Goal: Navigation & Orientation: Find specific page/section

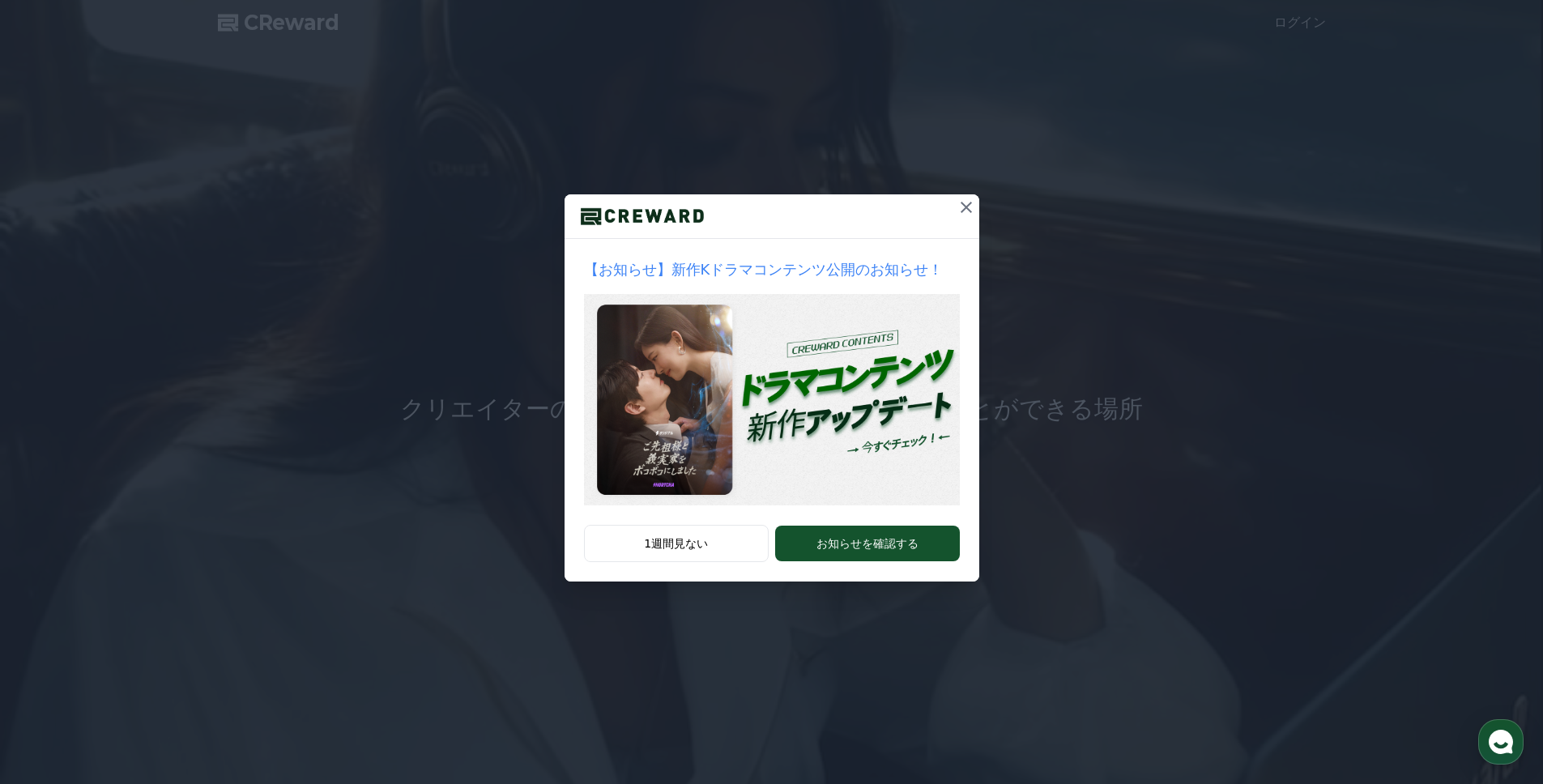
click at [957, 209] on icon at bounding box center [966, 207] width 19 height 19
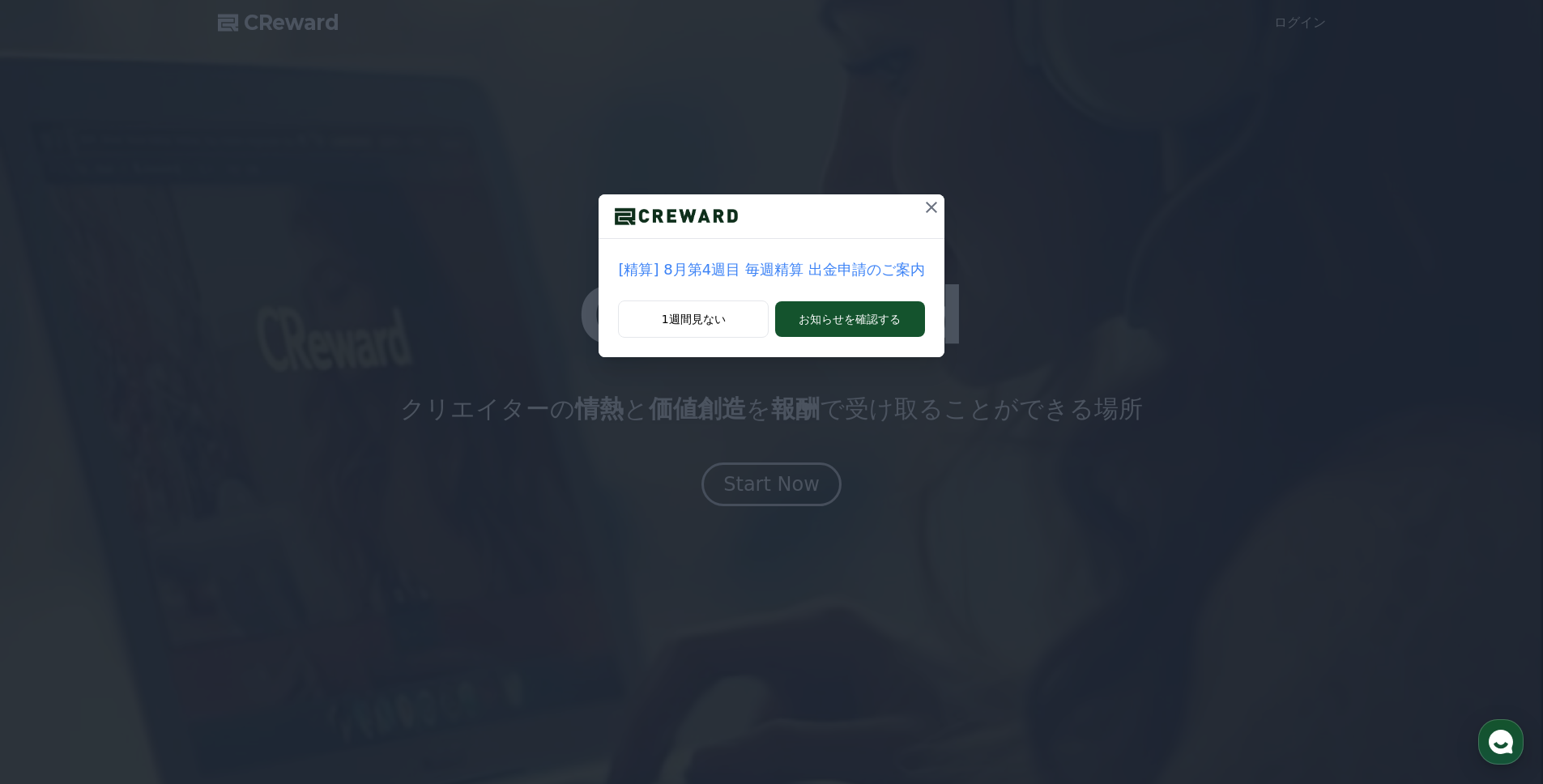
click at [935, 195] on button at bounding box center [931, 207] width 26 height 26
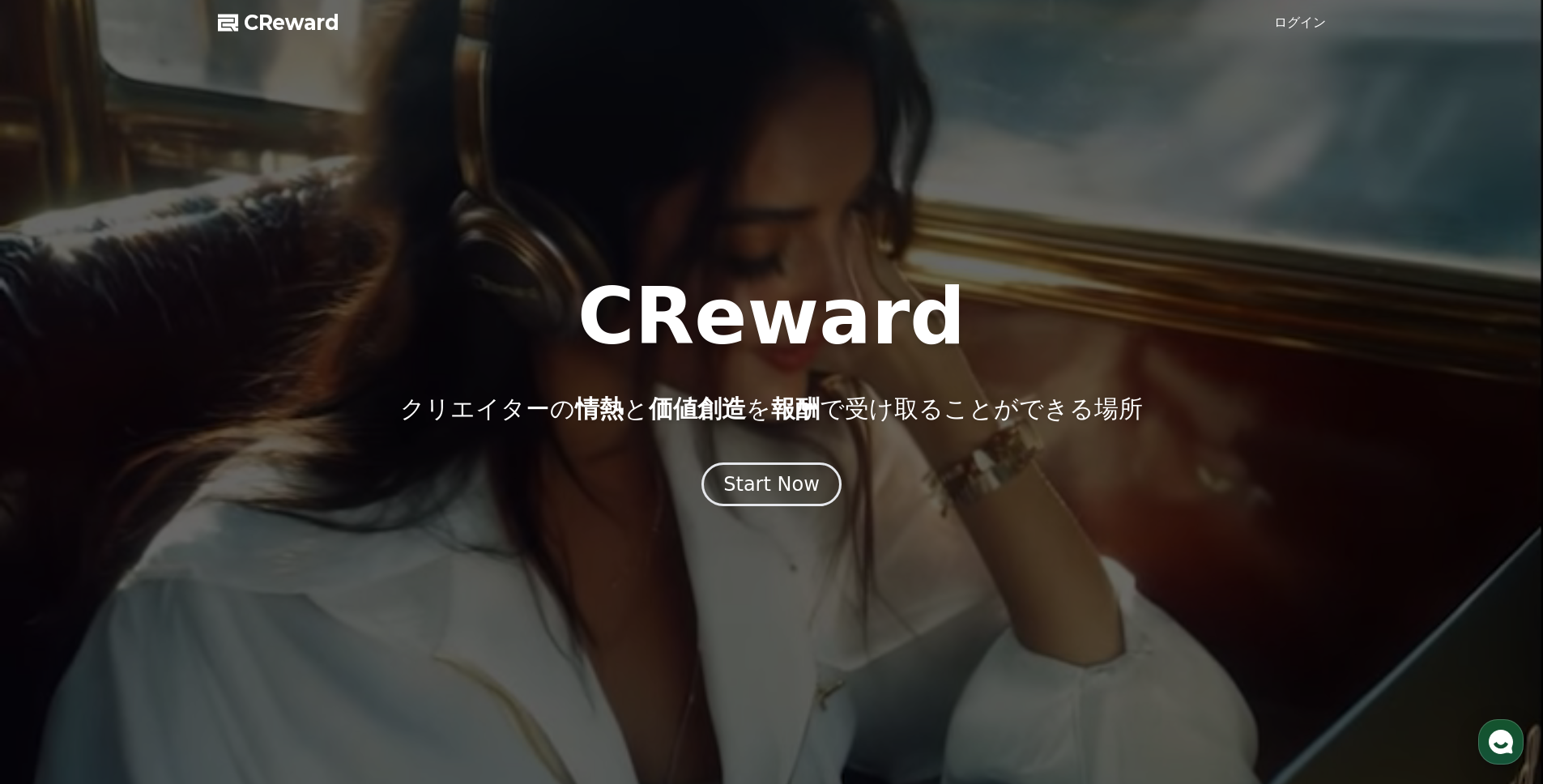
click at [830, 467] on div "Start Now" at bounding box center [772, 484] width 1543 height 44
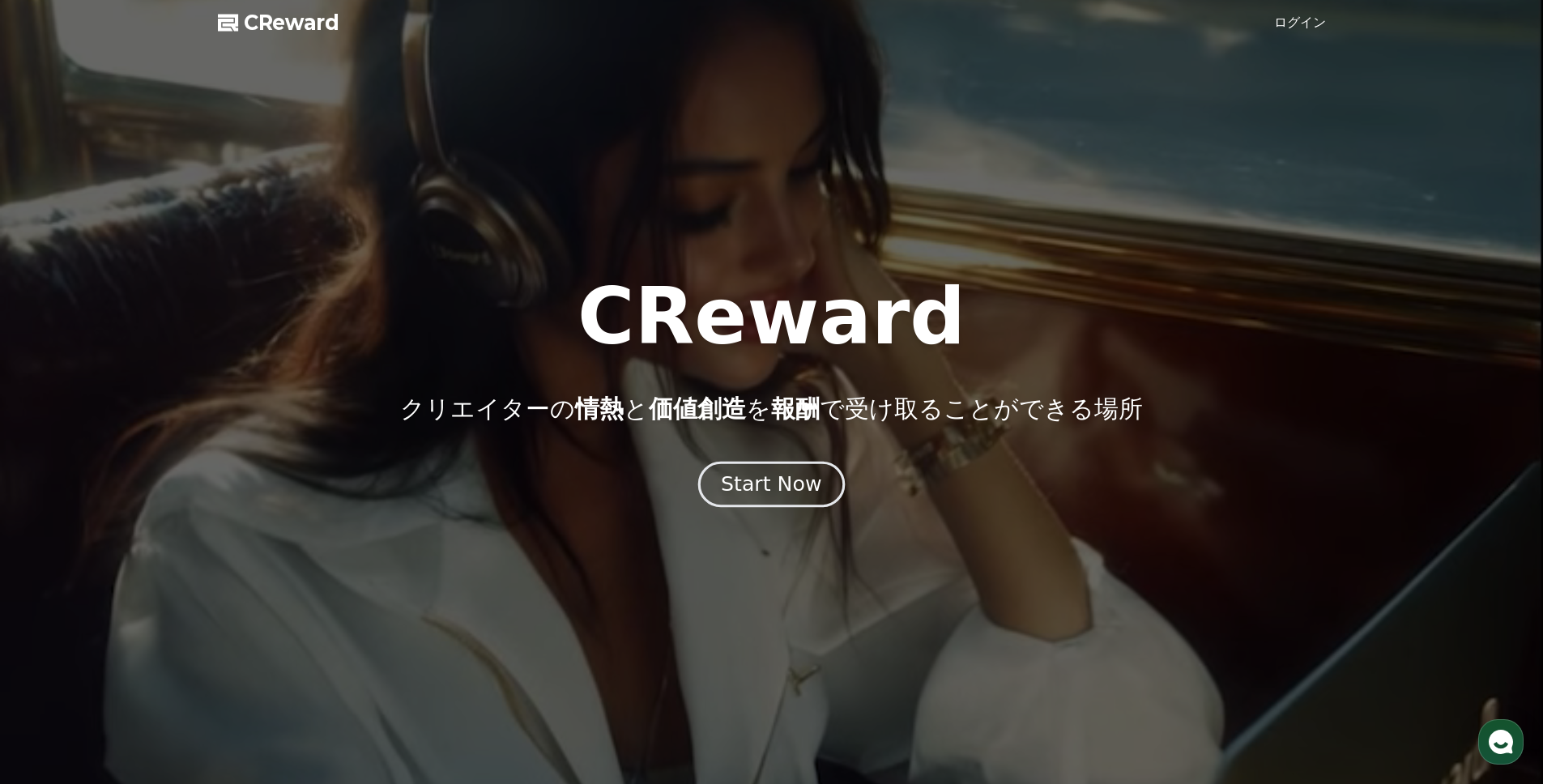
click at [814, 478] on div "Start Now" at bounding box center [771, 484] width 101 height 28
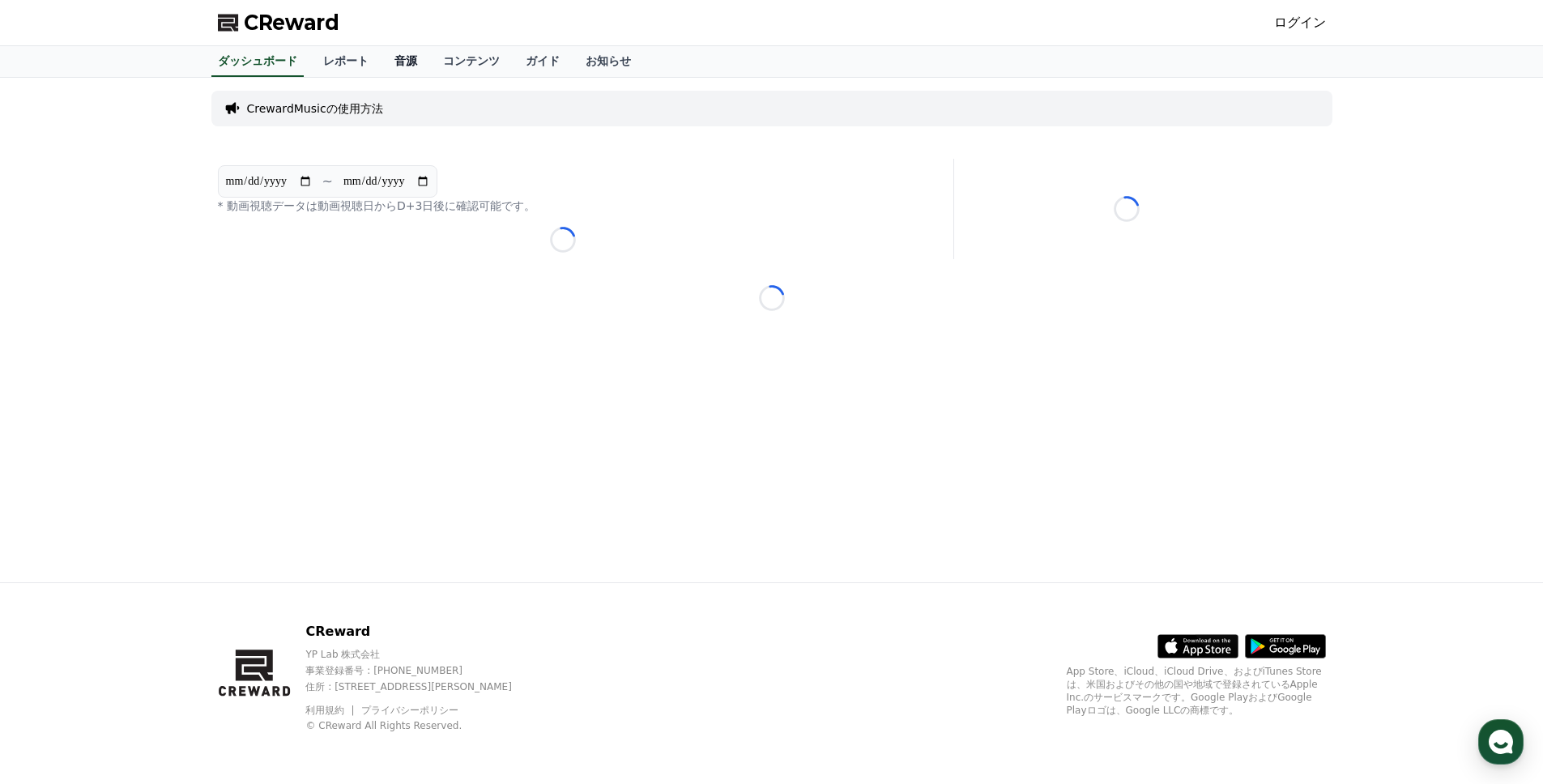
click at [385, 68] on link "音源" at bounding box center [406, 62] width 49 height 30
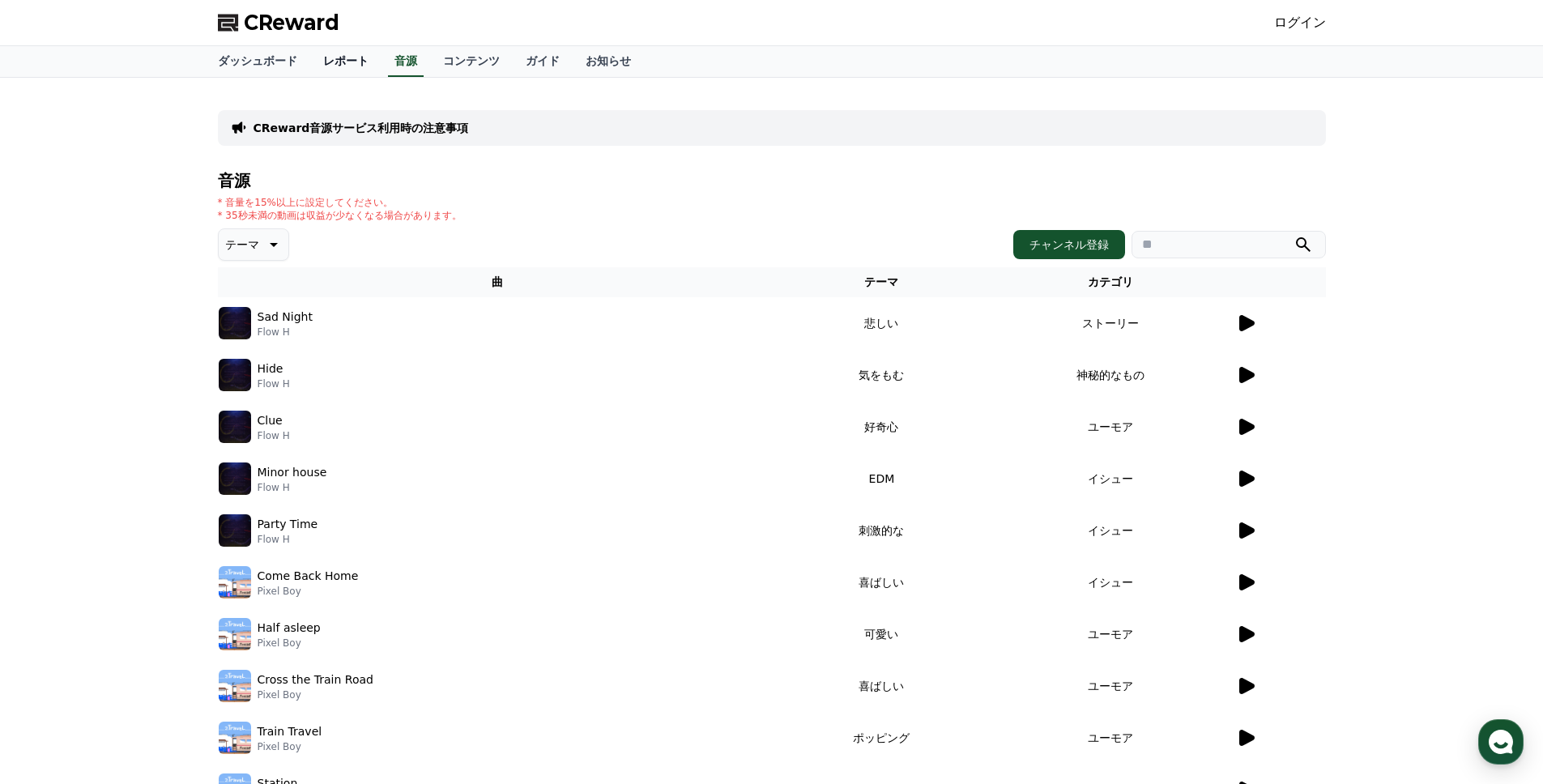
click at [373, 71] on link "レポート" at bounding box center [346, 62] width 71 height 30
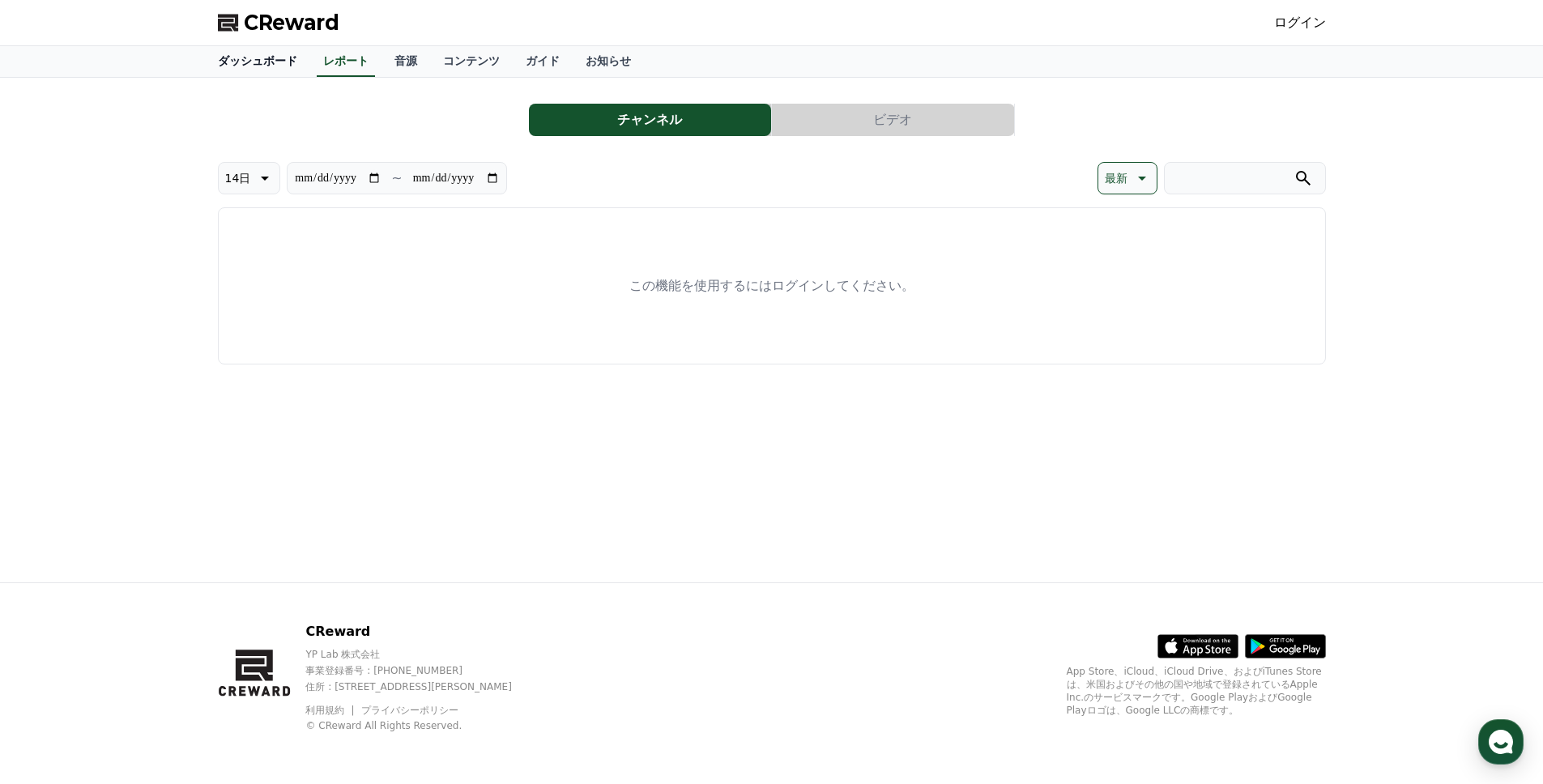
click at [263, 67] on link "ダッシュボード" at bounding box center [258, 62] width 106 height 30
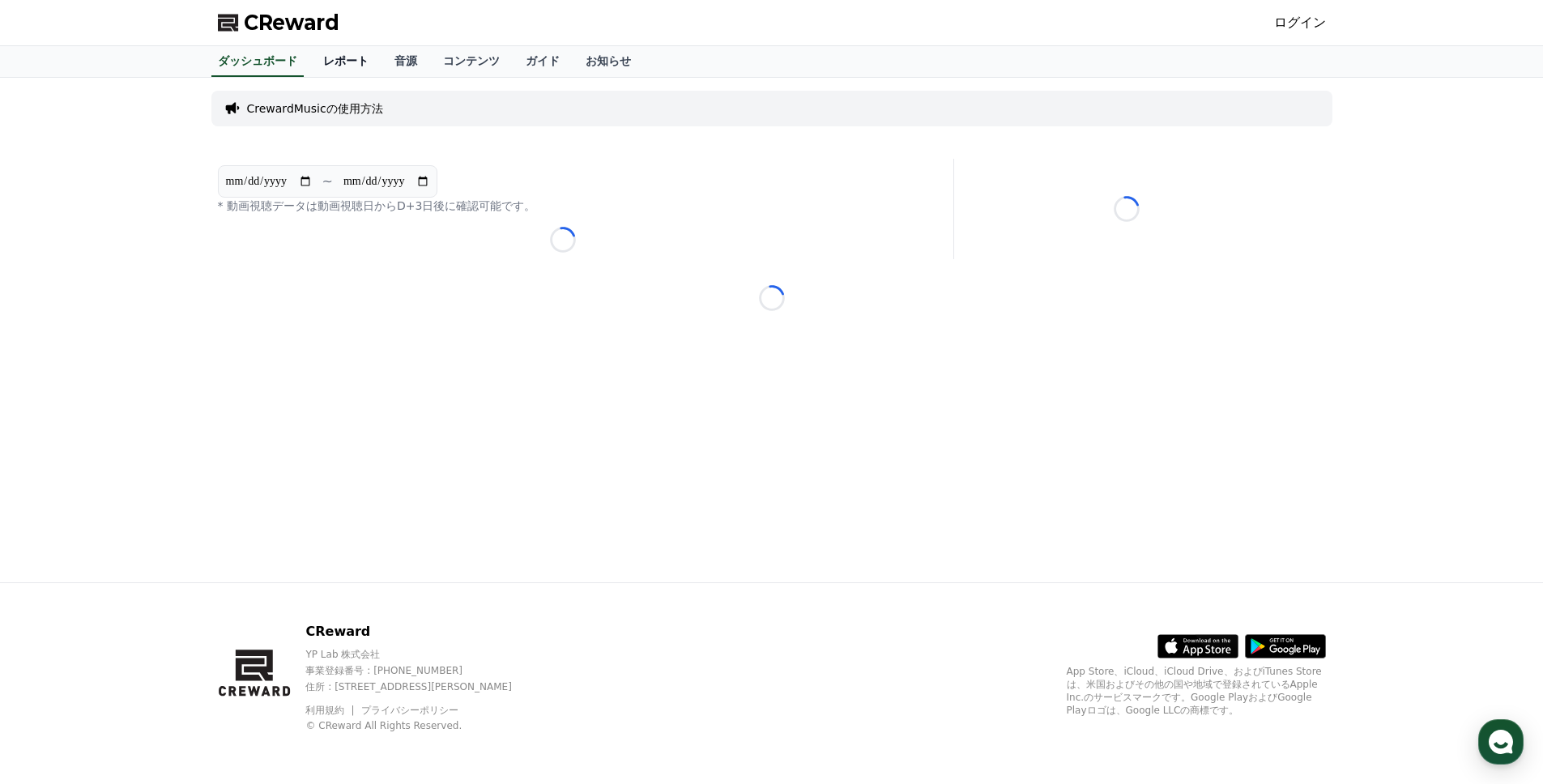
click at [363, 57] on link "レポート" at bounding box center [346, 62] width 71 height 30
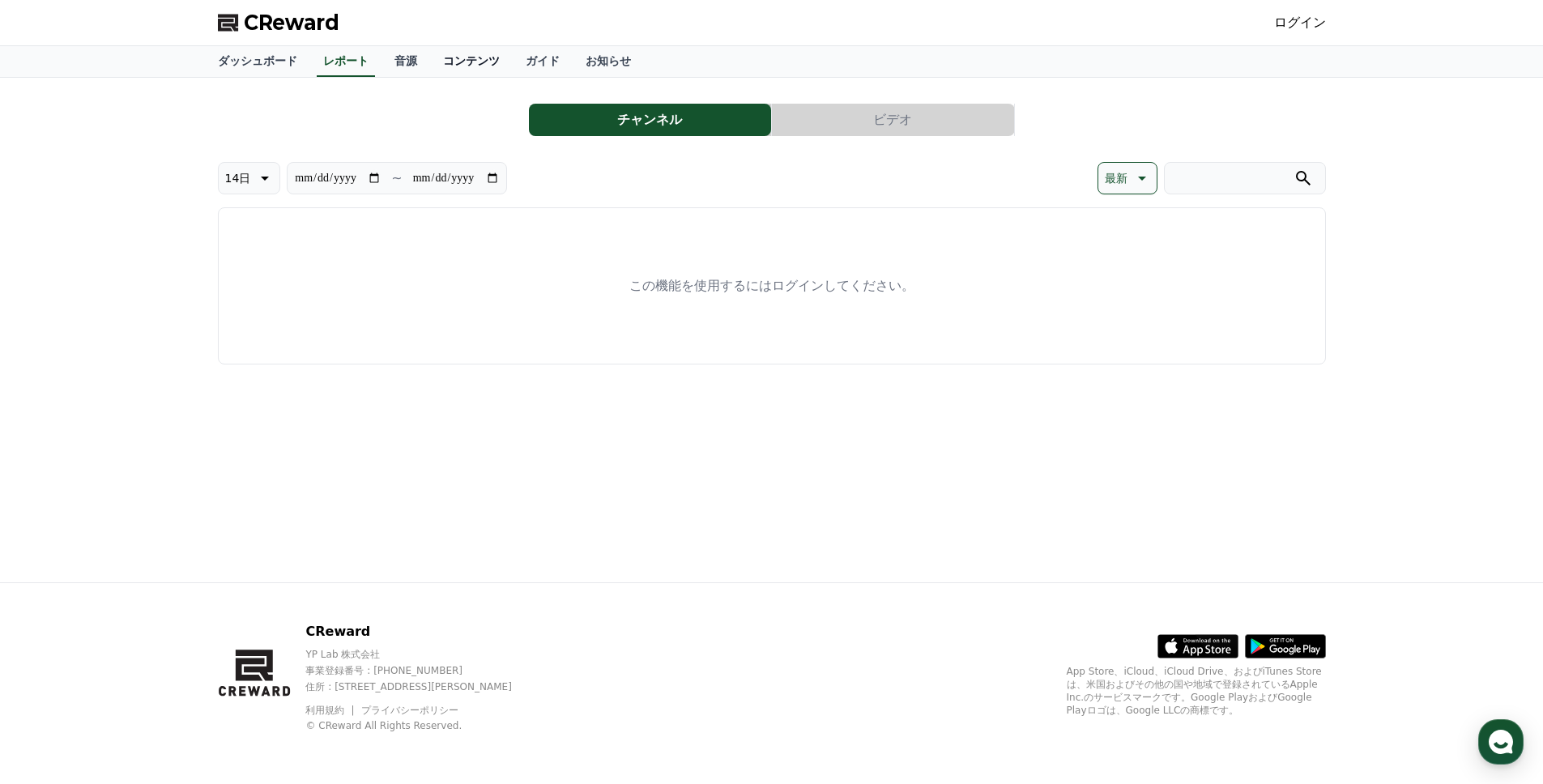
click at [441, 59] on link "コンテンツ" at bounding box center [472, 62] width 83 height 30
click at [536, 60] on link "ガイド" at bounding box center [543, 62] width 60 height 30
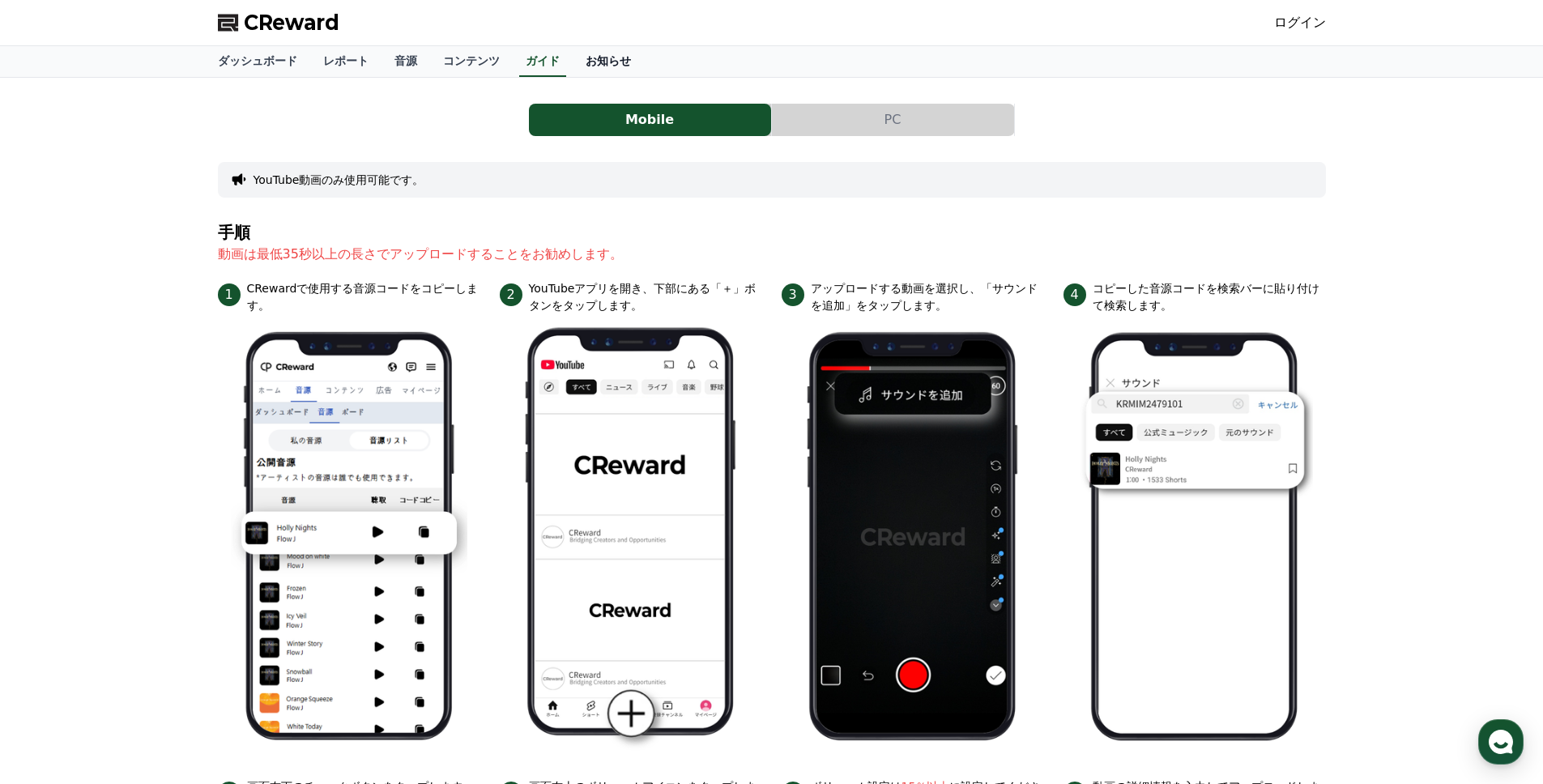
click at [610, 59] on link "お知らせ" at bounding box center [608, 62] width 71 height 30
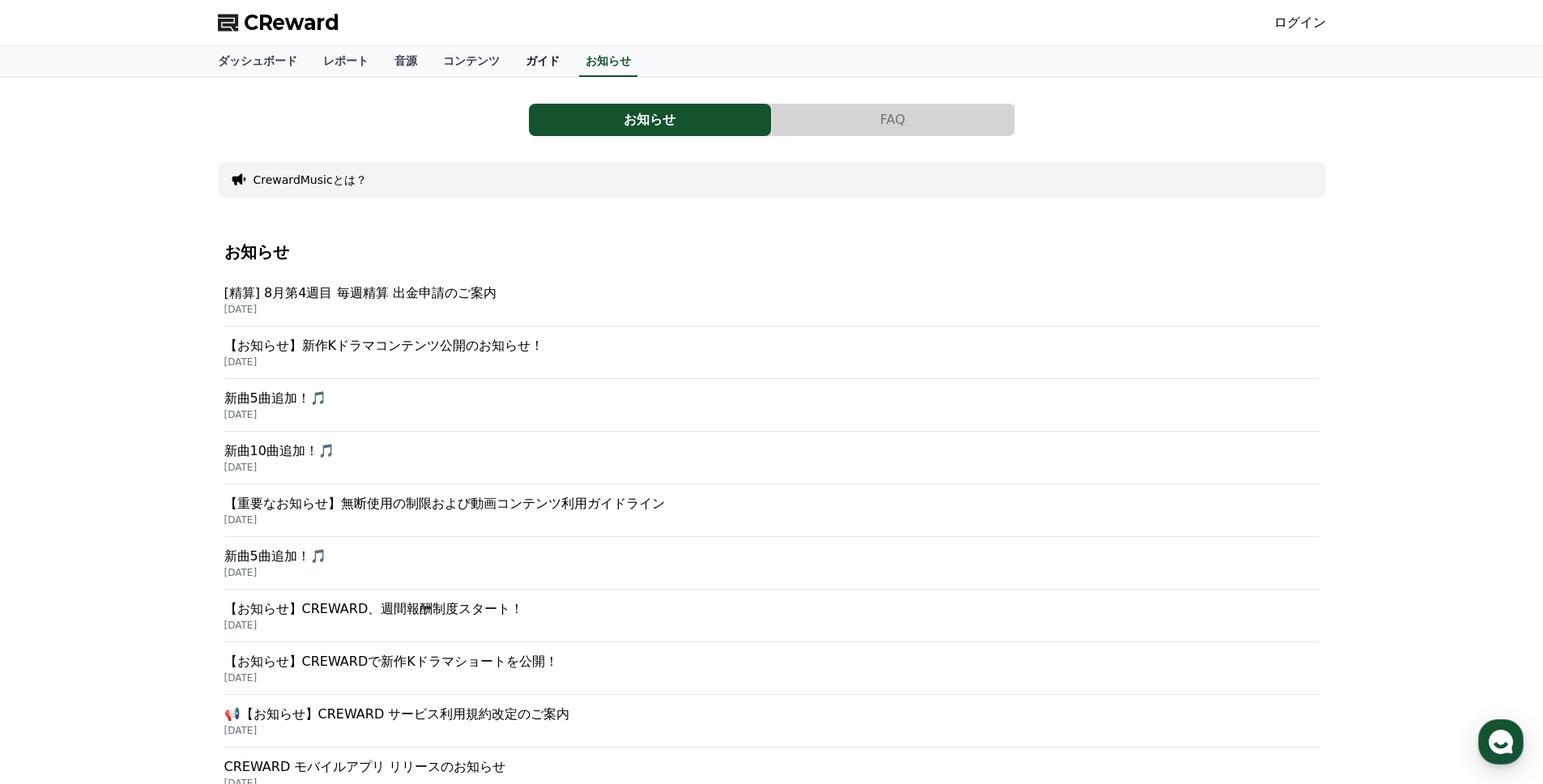
click at [514, 63] on link "ガイド" at bounding box center [543, 62] width 60 height 30
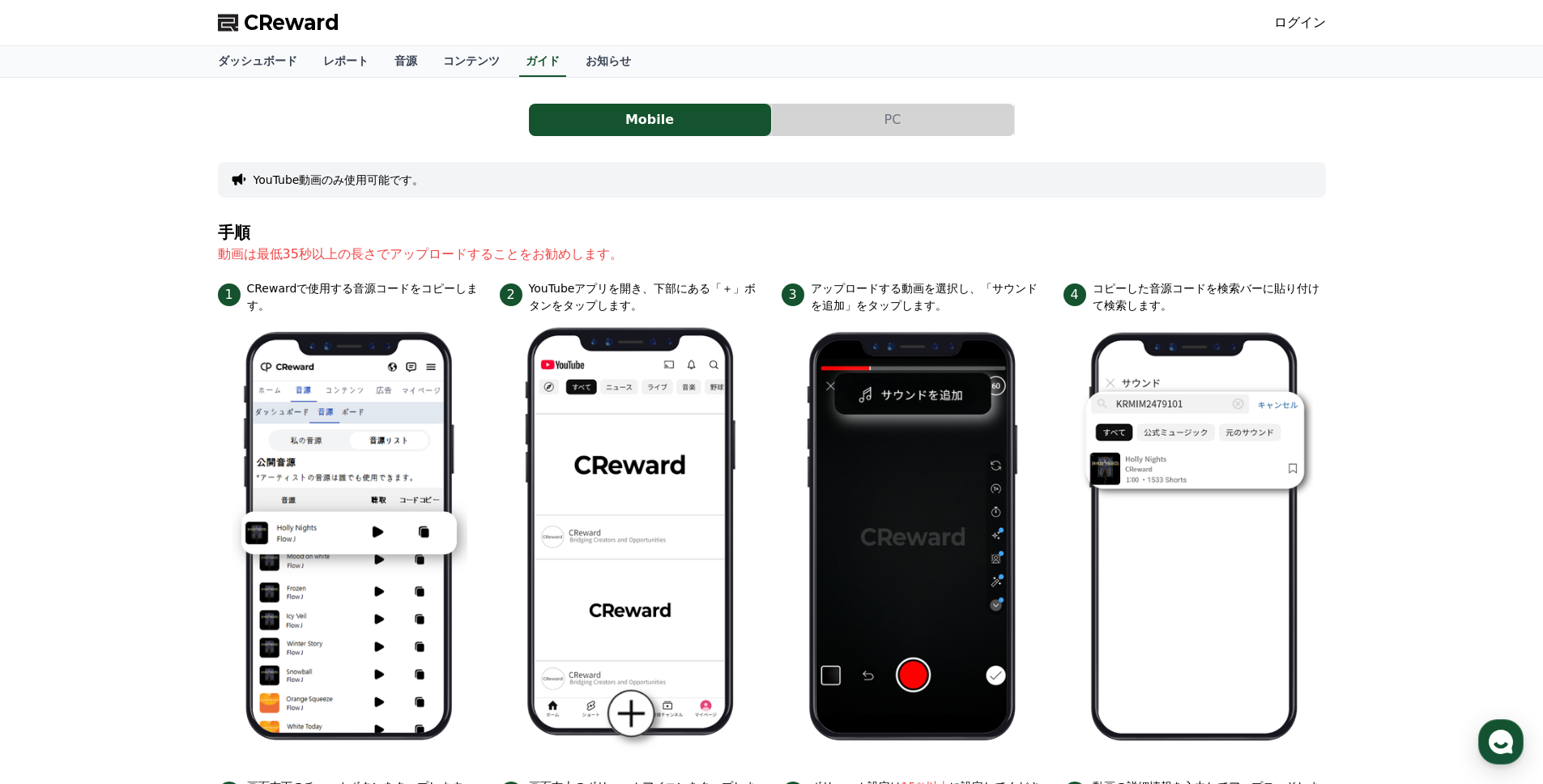
click at [1321, 43] on div "CReward ログイン" at bounding box center [772, 23] width 1134 height 46
click at [297, 24] on span "CReward" at bounding box center [292, 23] width 95 height 26
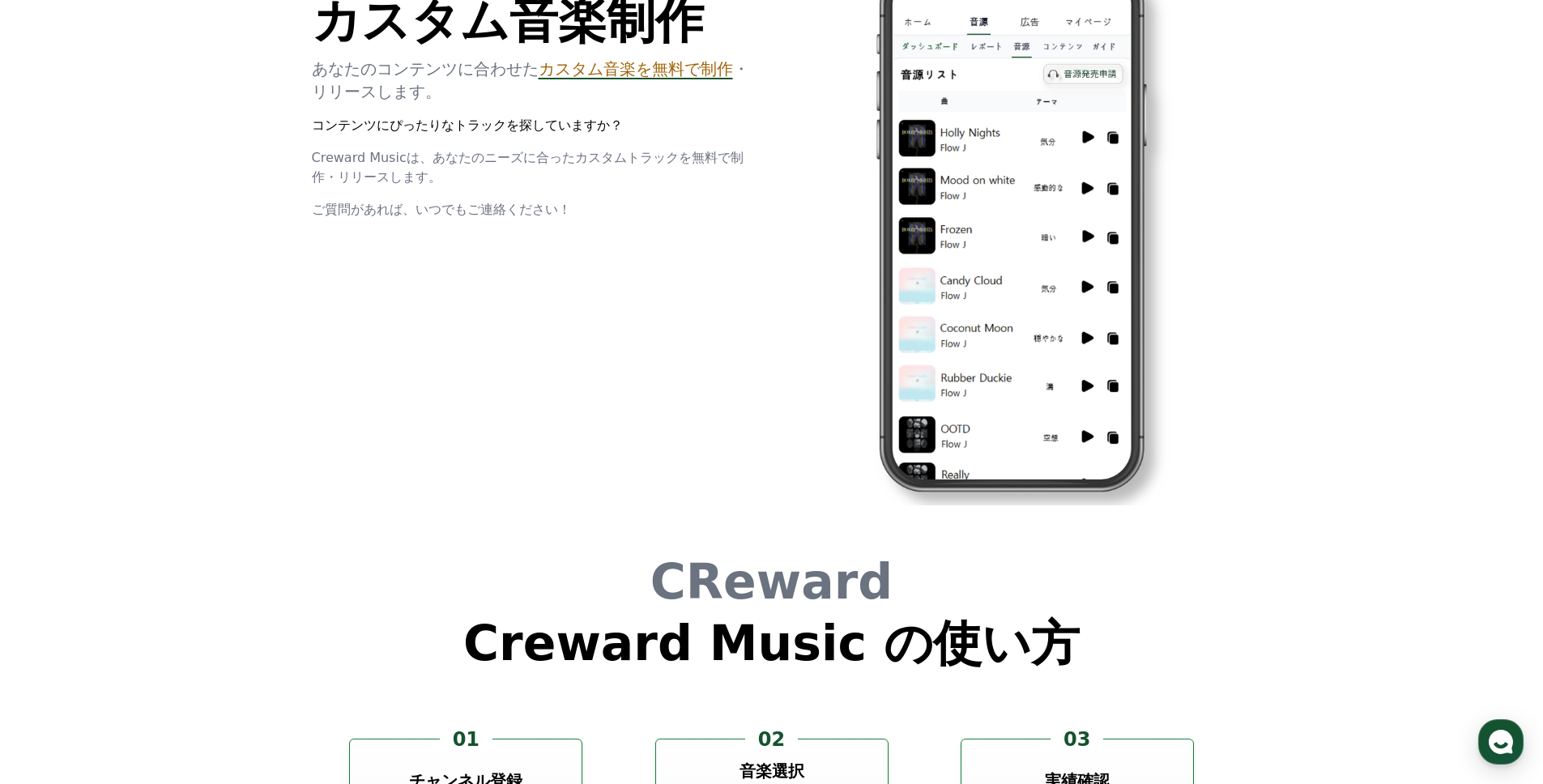
scroll to position [4388, 0]
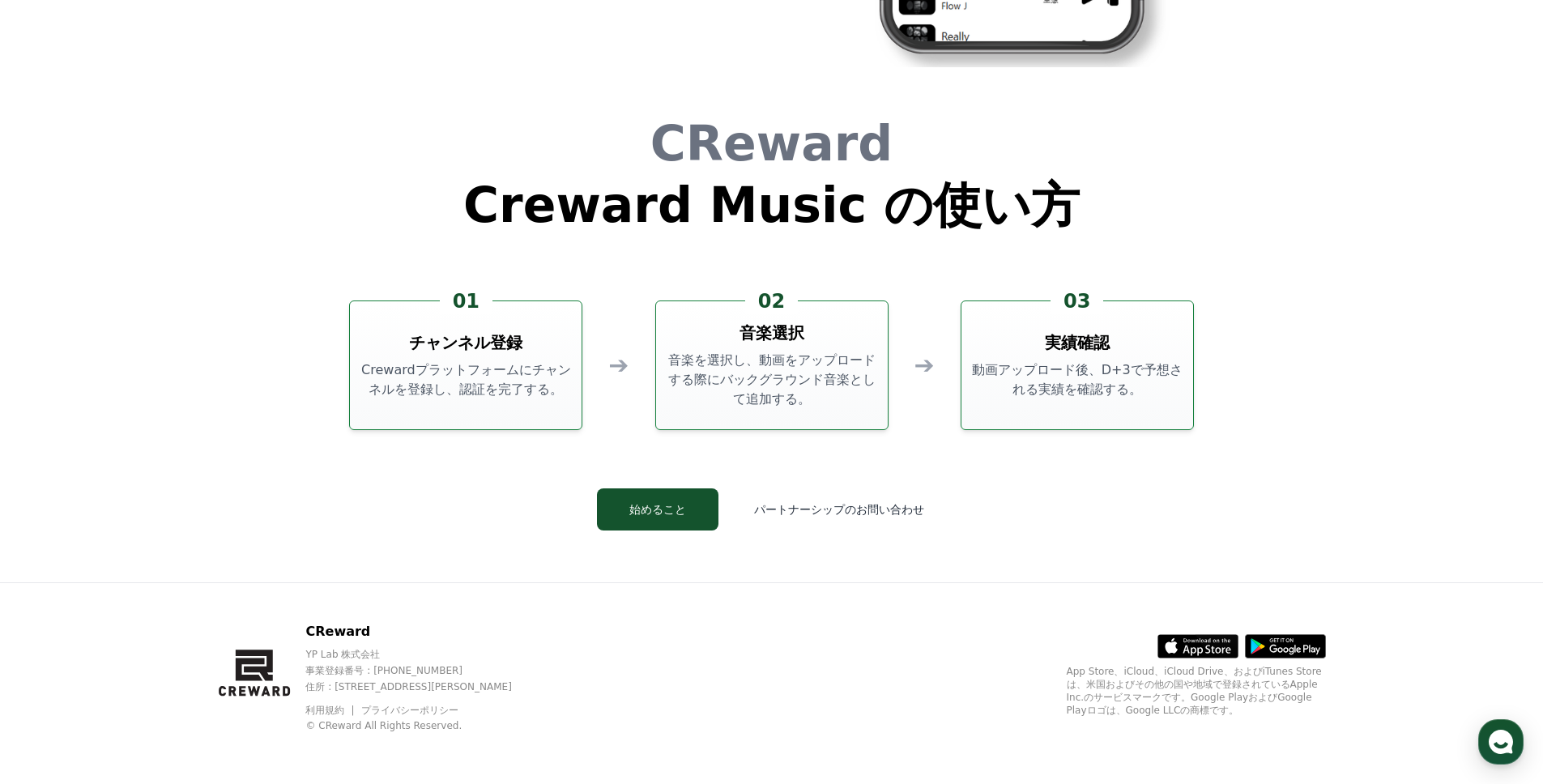
click at [826, 361] on p "音楽を選択し、動画をアップロードする際にバックグラウンド音楽として追加する。" at bounding box center [772, 379] width 219 height 58
click at [665, 514] on button "始めること" at bounding box center [658, 509] width 122 height 42
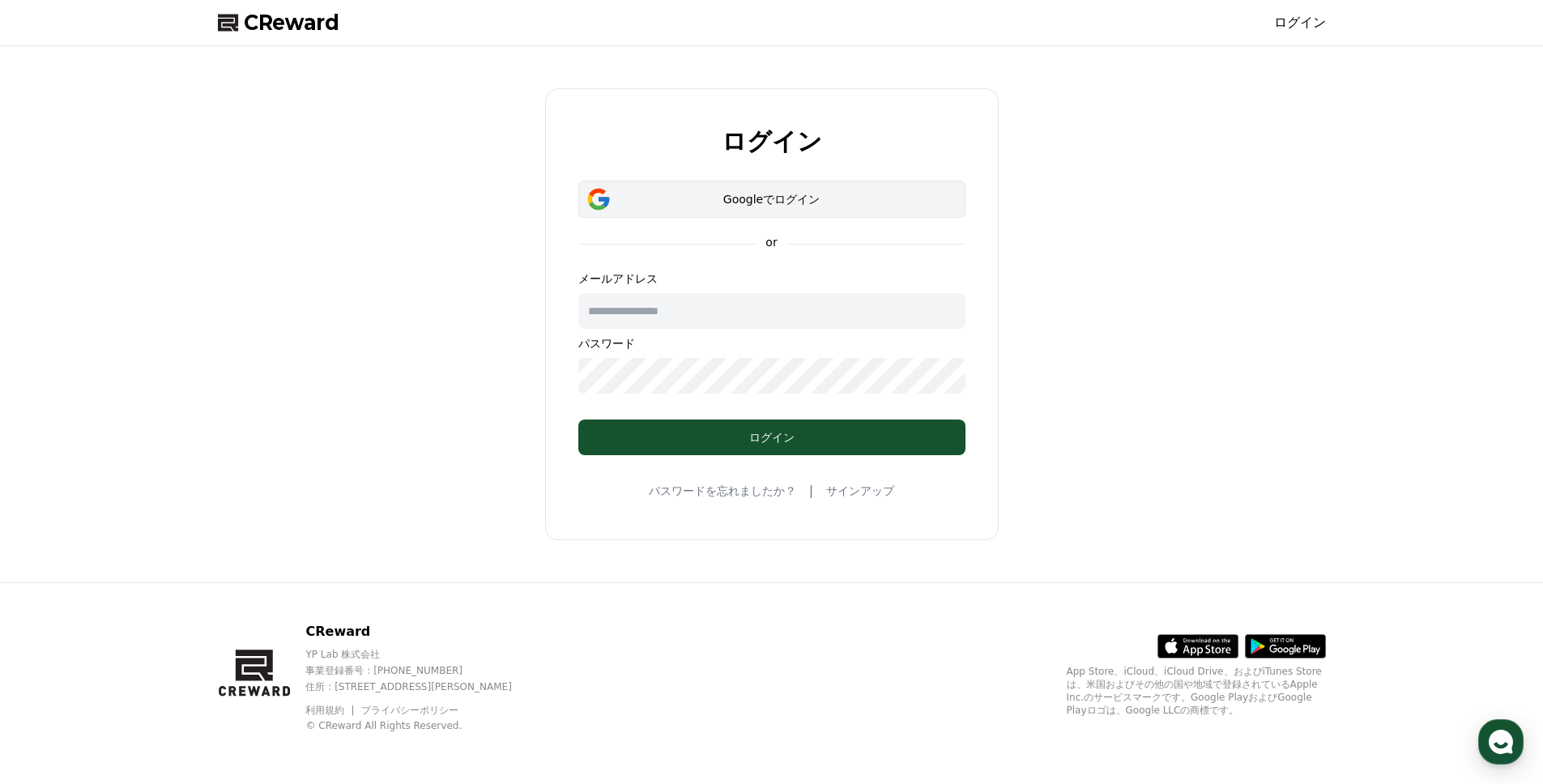
click at [759, 201] on div "Googleでログイン" at bounding box center [772, 199] width 341 height 16
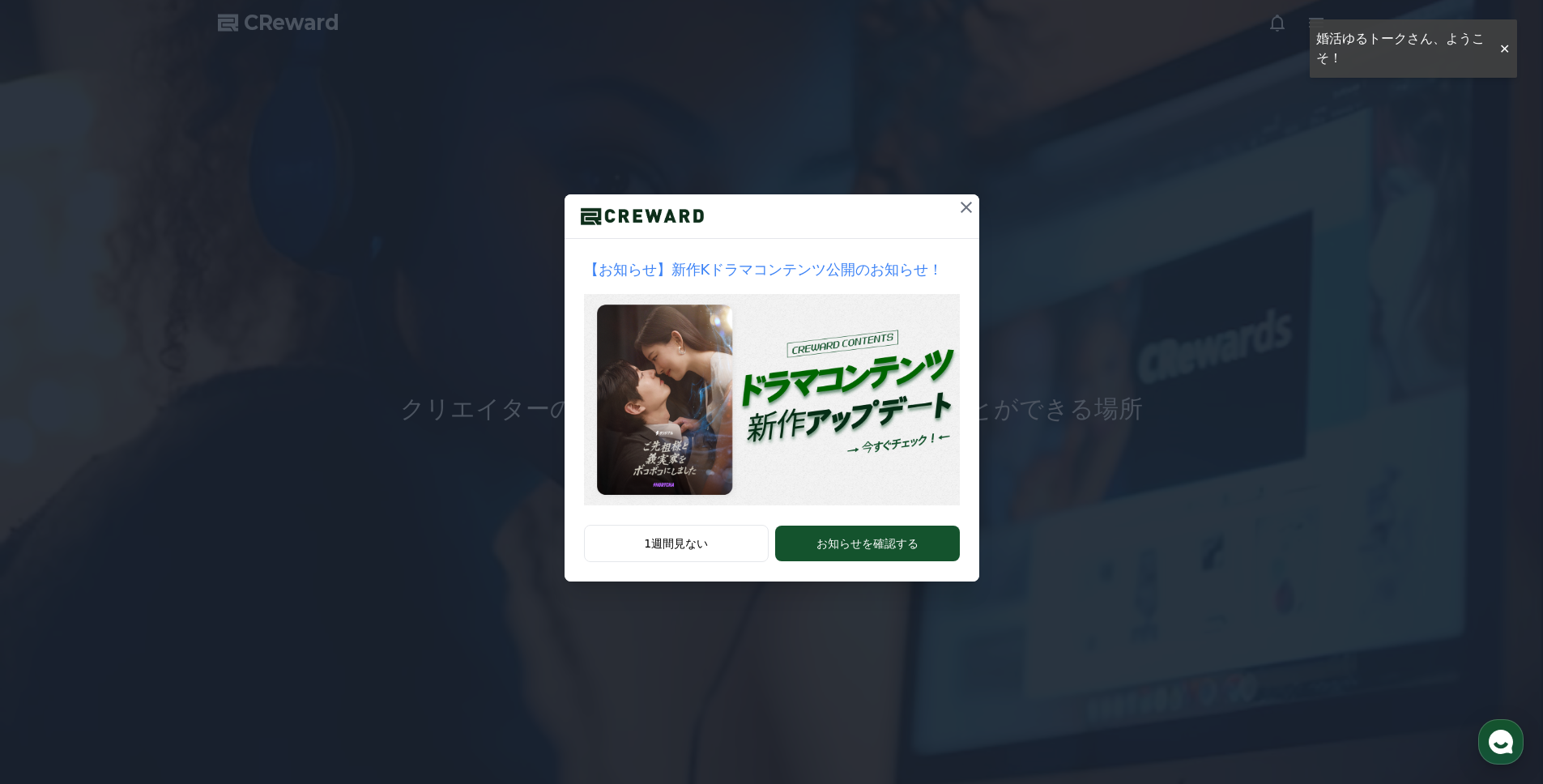
click at [961, 219] on button at bounding box center [966, 207] width 26 height 26
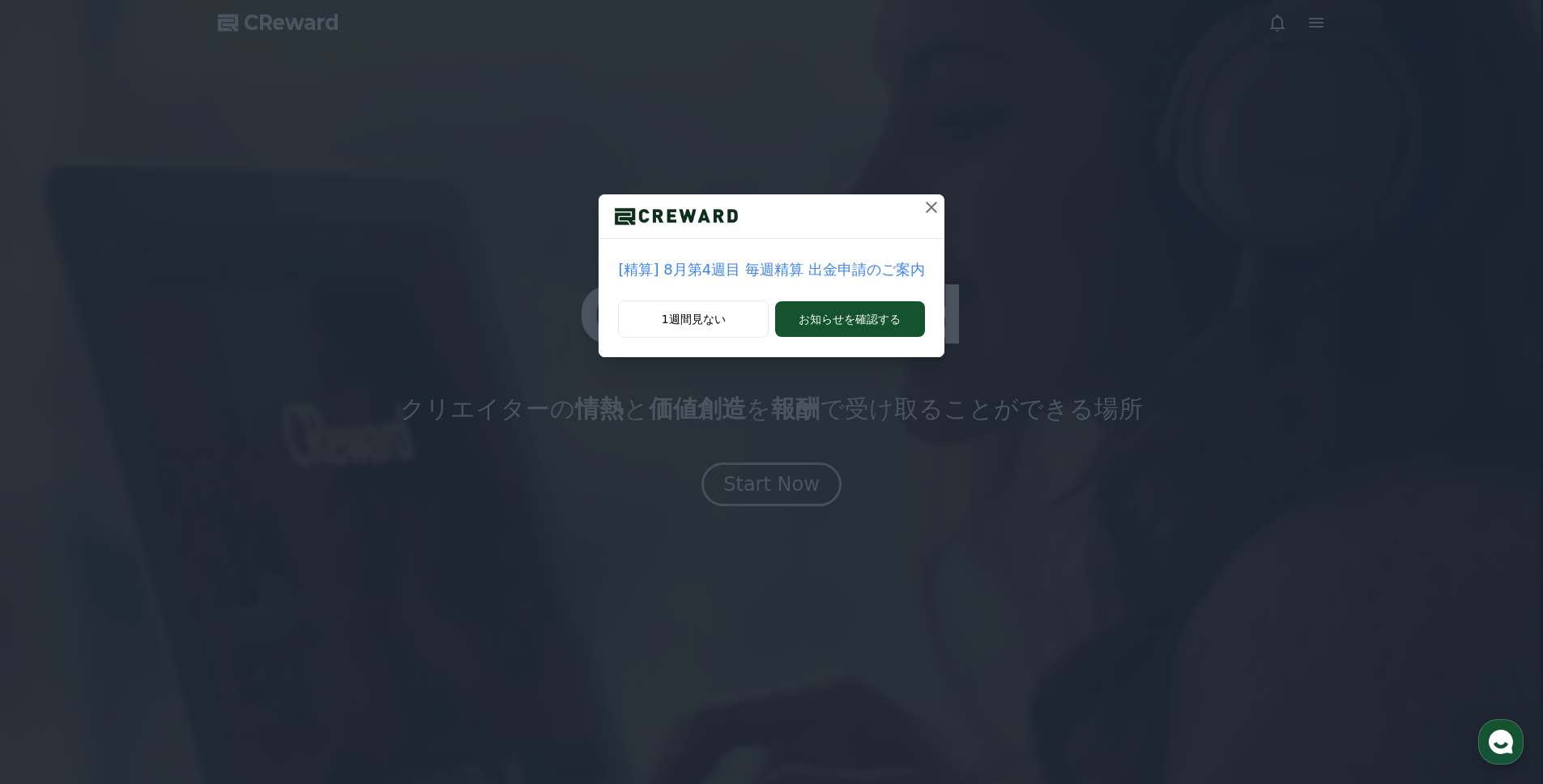
click at [912, 206] on div at bounding box center [771, 216] width 345 height 45
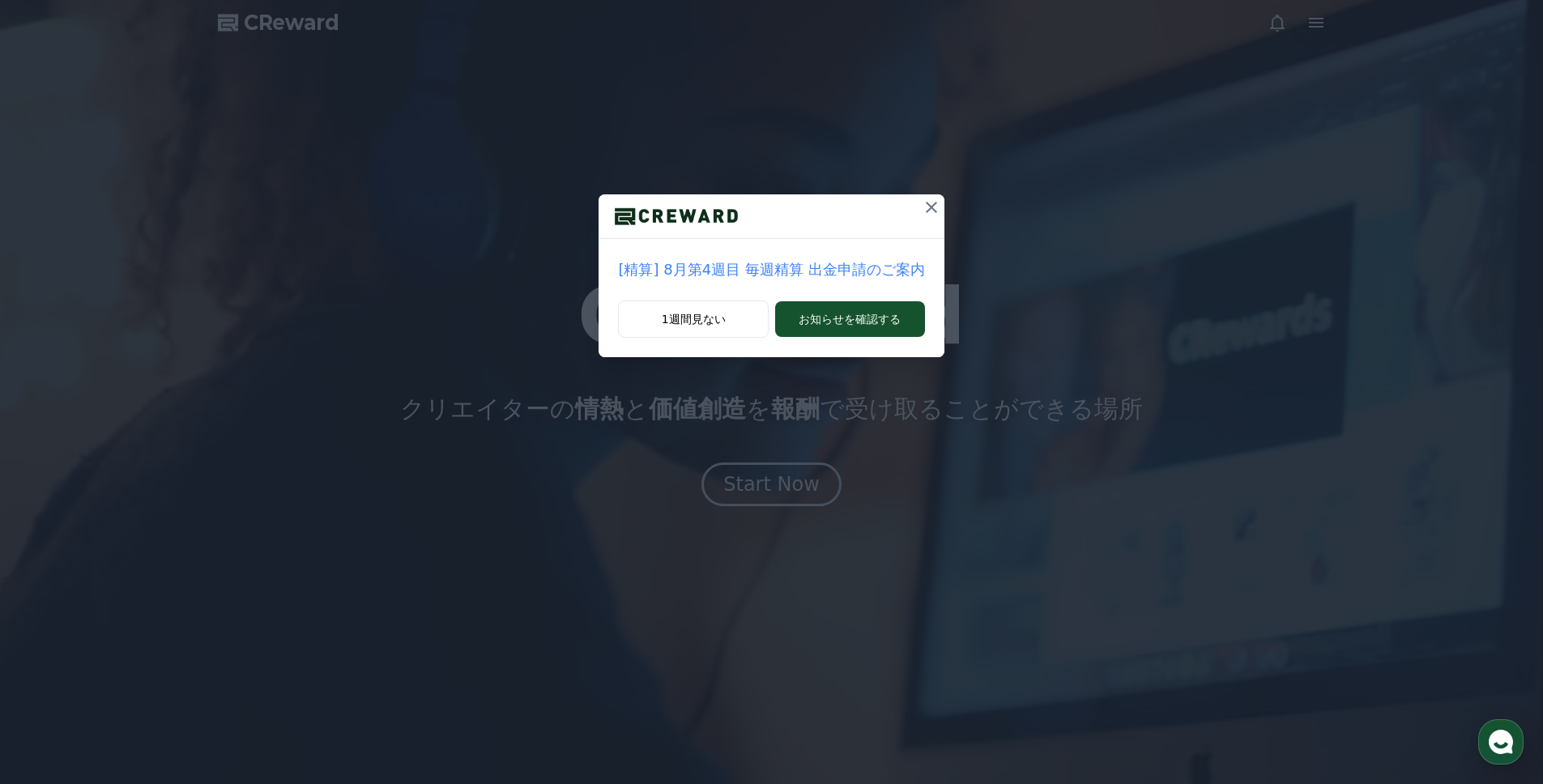
click at [919, 206] on button at bounding box center [931, 207] width 26 height 26
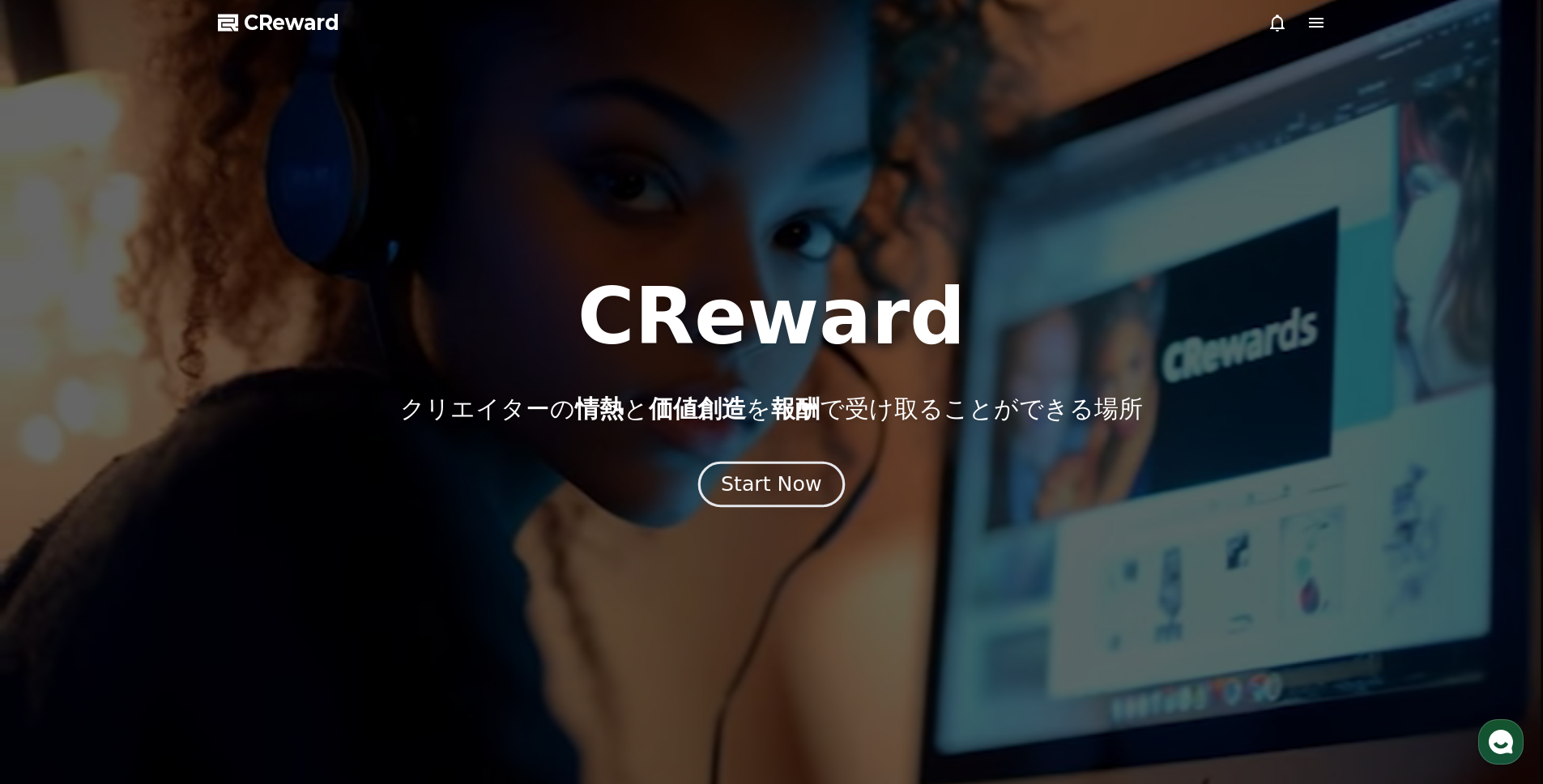
click at [787, 481] on div "Start Now" at bounding box center [771, 484] width 101 height 28
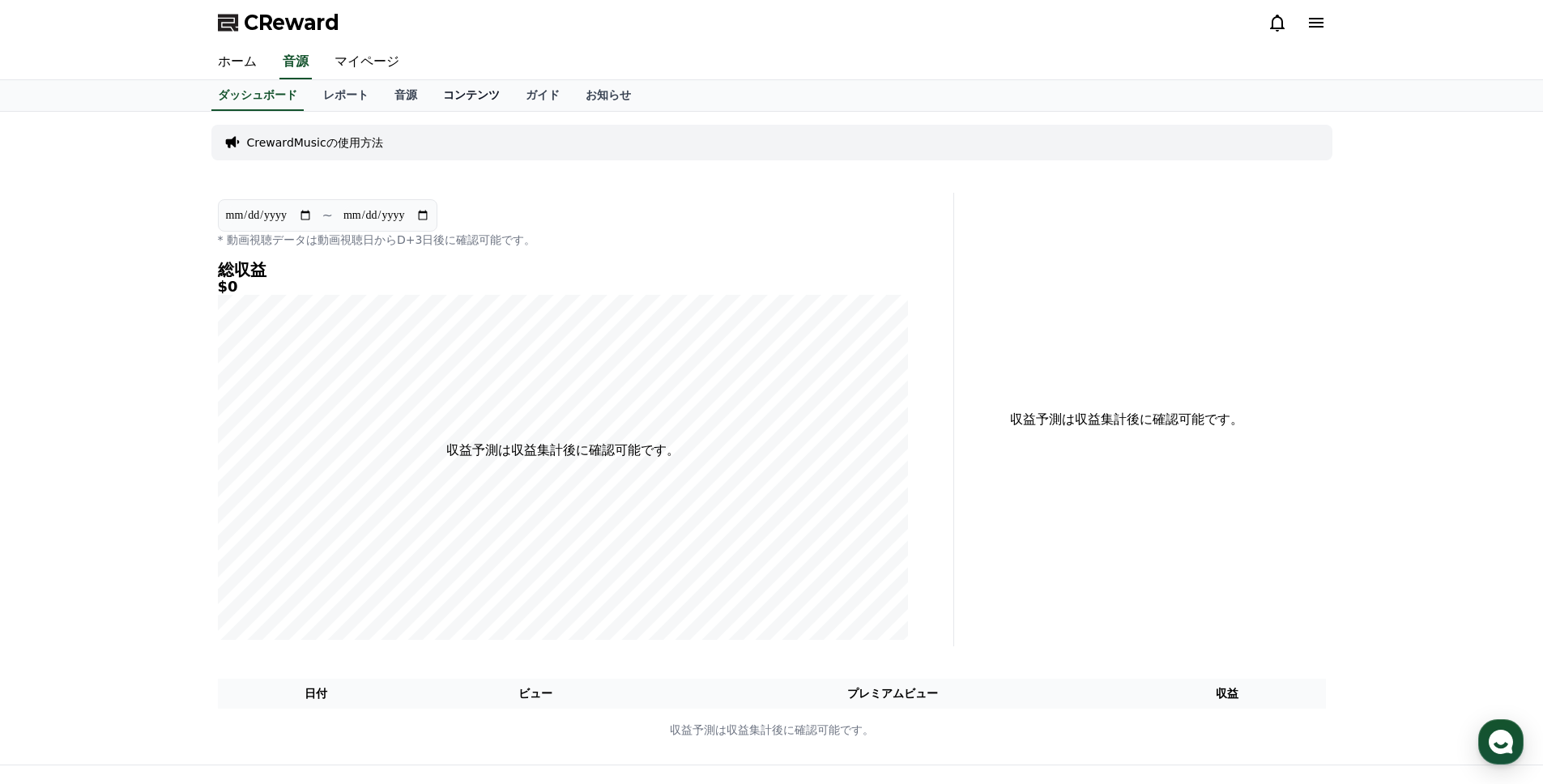
click at [472, 101] on link "コンテンツ" at bounding box center [472, 95] width 83 height 30
drag, startPoint x: 413, startPoint y: 101, endPoint x: 373, endPoint y: 68, distance: 51.9
click at [413, 100] on link "音源" at bounding box center [406, 95] width 49 height 30
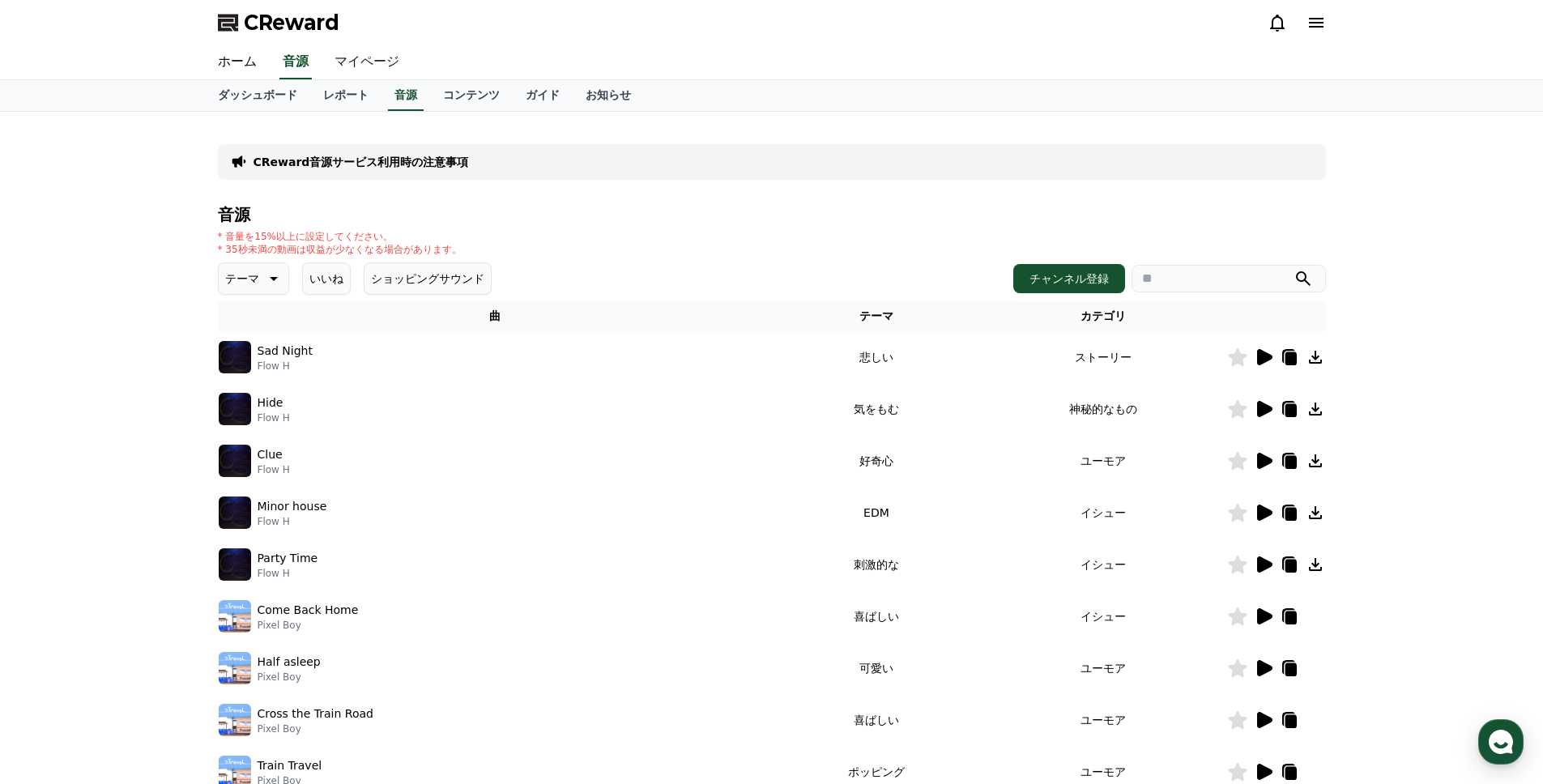
click at [373, 67] on link "マイページ" at bounding box center [367, 63] width 90 height 34
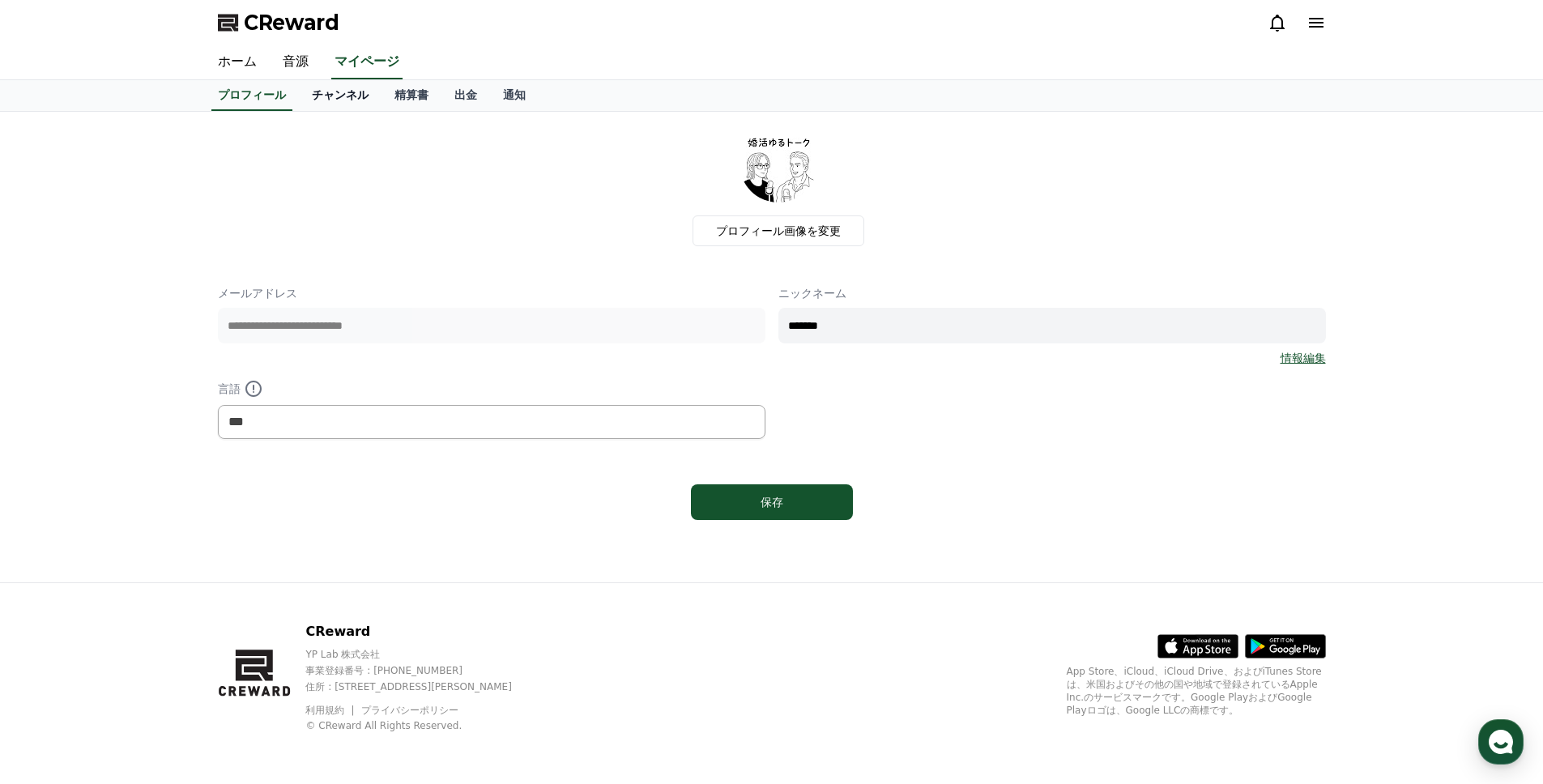
click at [355, 97] on link "チャンネル" at bounding box center [341, 95] width 83 height 30
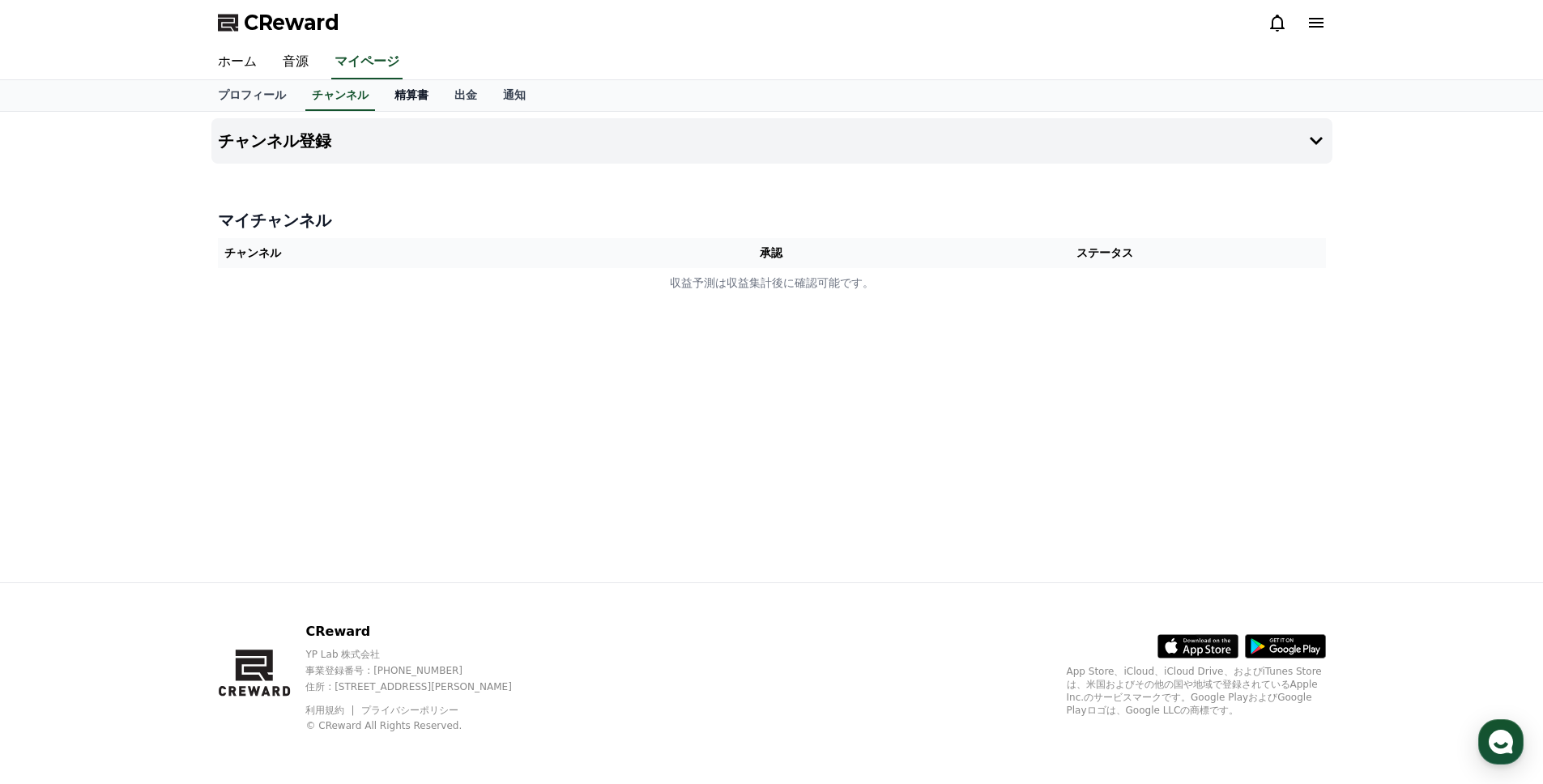
click at [433, 92] on link "精算書" at bounding box center [412, 95] width 60 height 30
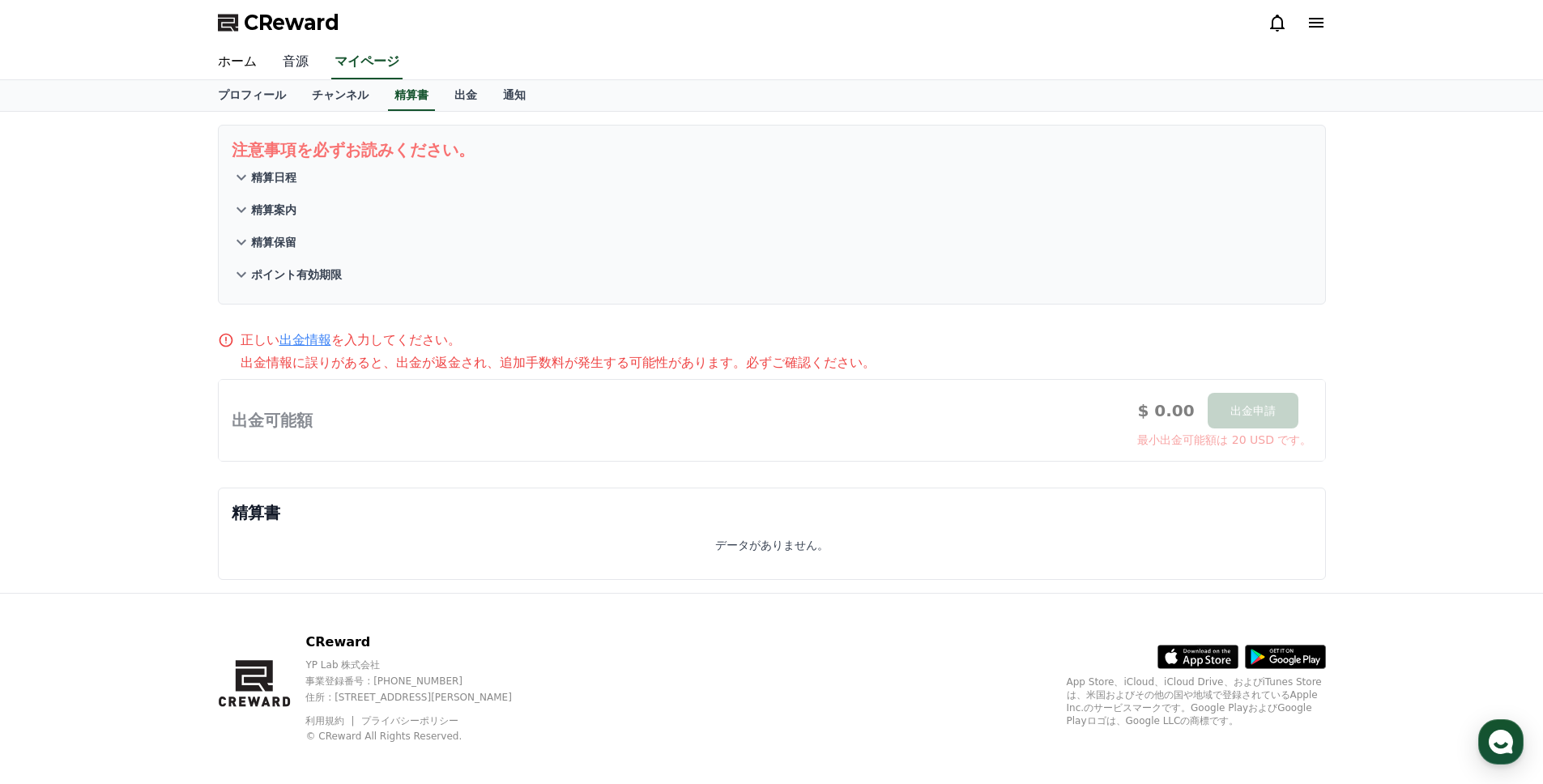
click at [291, 66] on link "音源" at bounding box center [295, 63] width 52 height 34
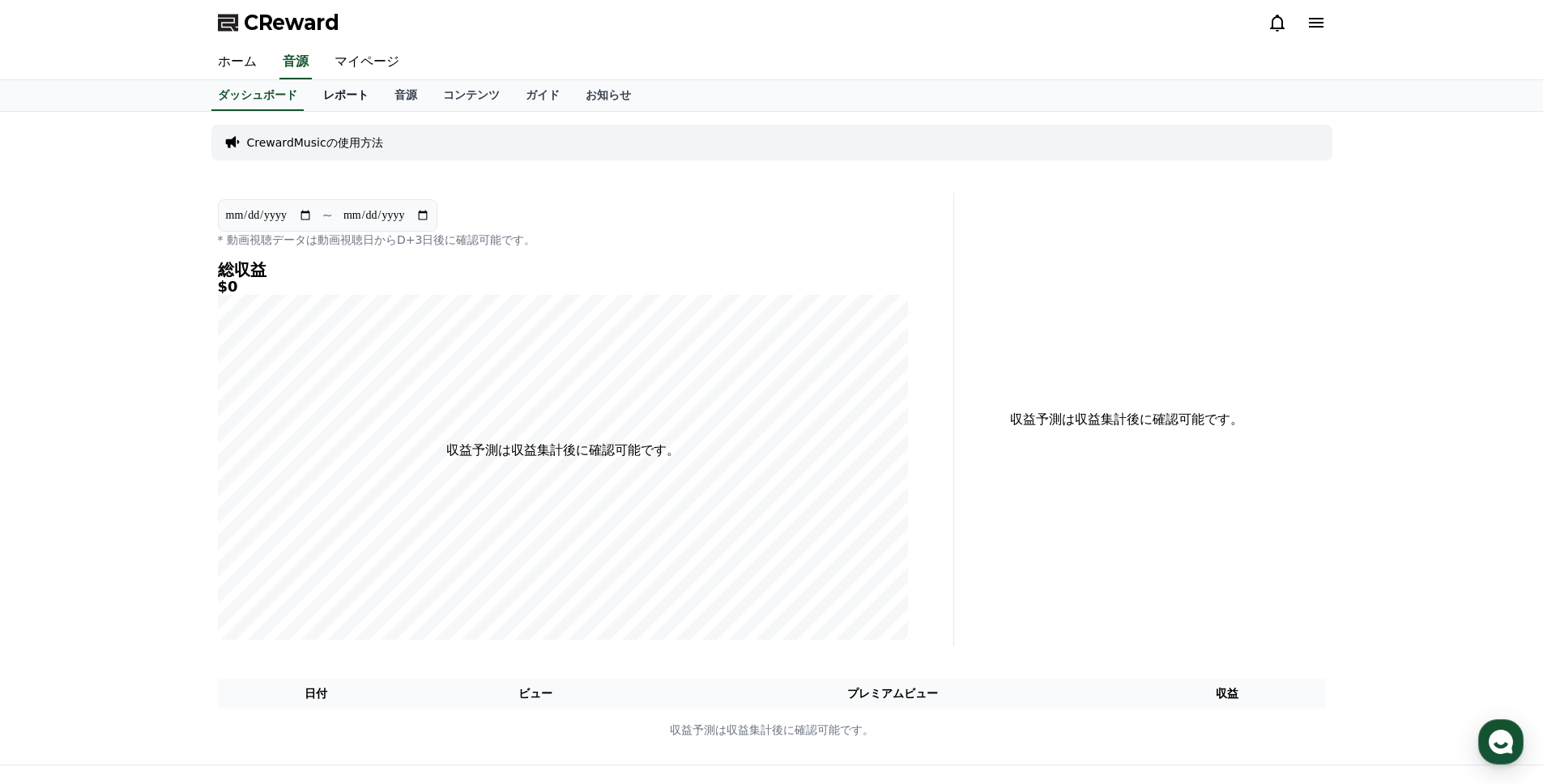
click at [349, 99] on link "レポート" at bounding box center [346, 95] width 71 height 30
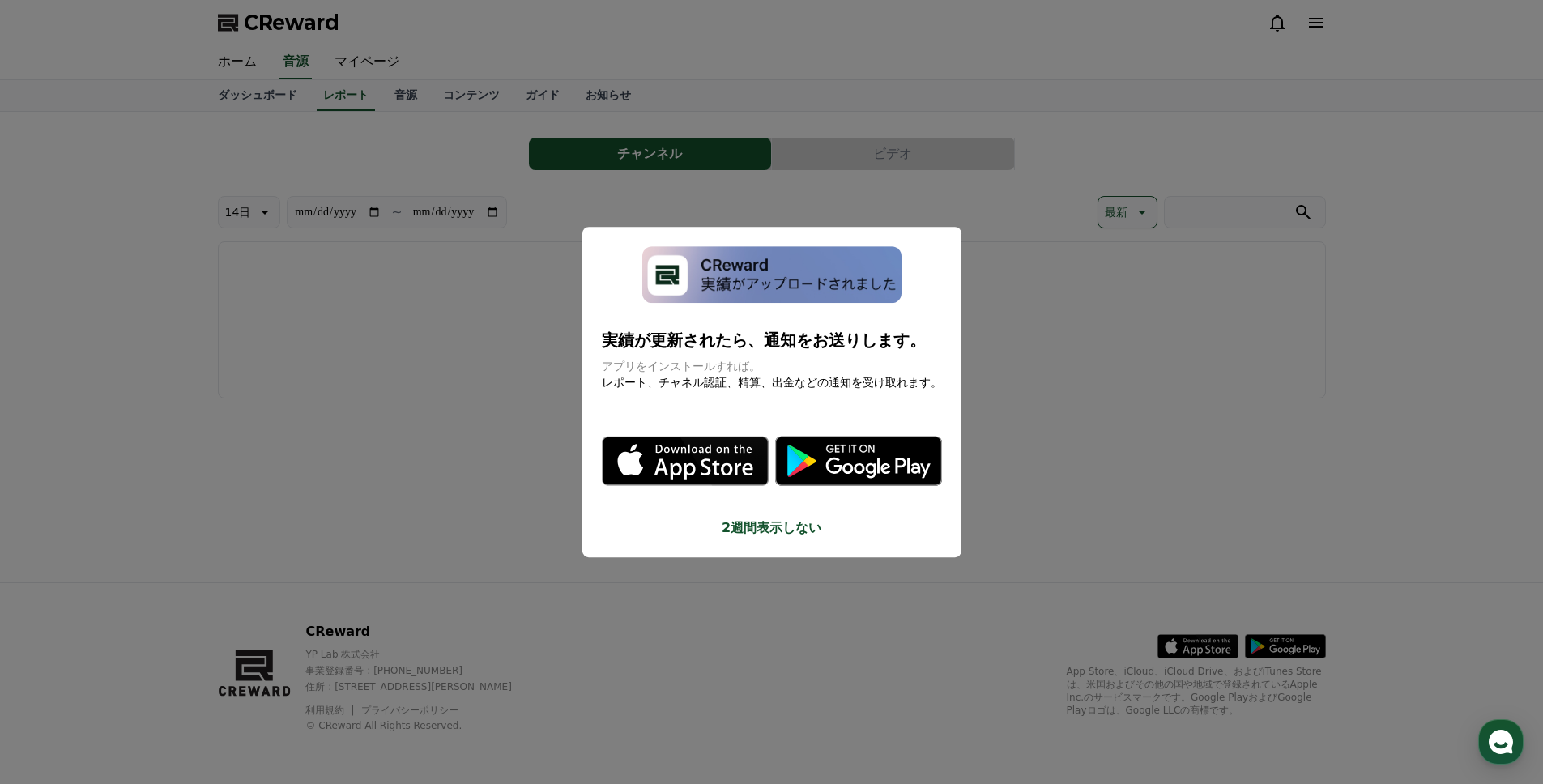
click at [386, 295] on button "close modal" at bounding box center [772, 392] width 1543 height 784
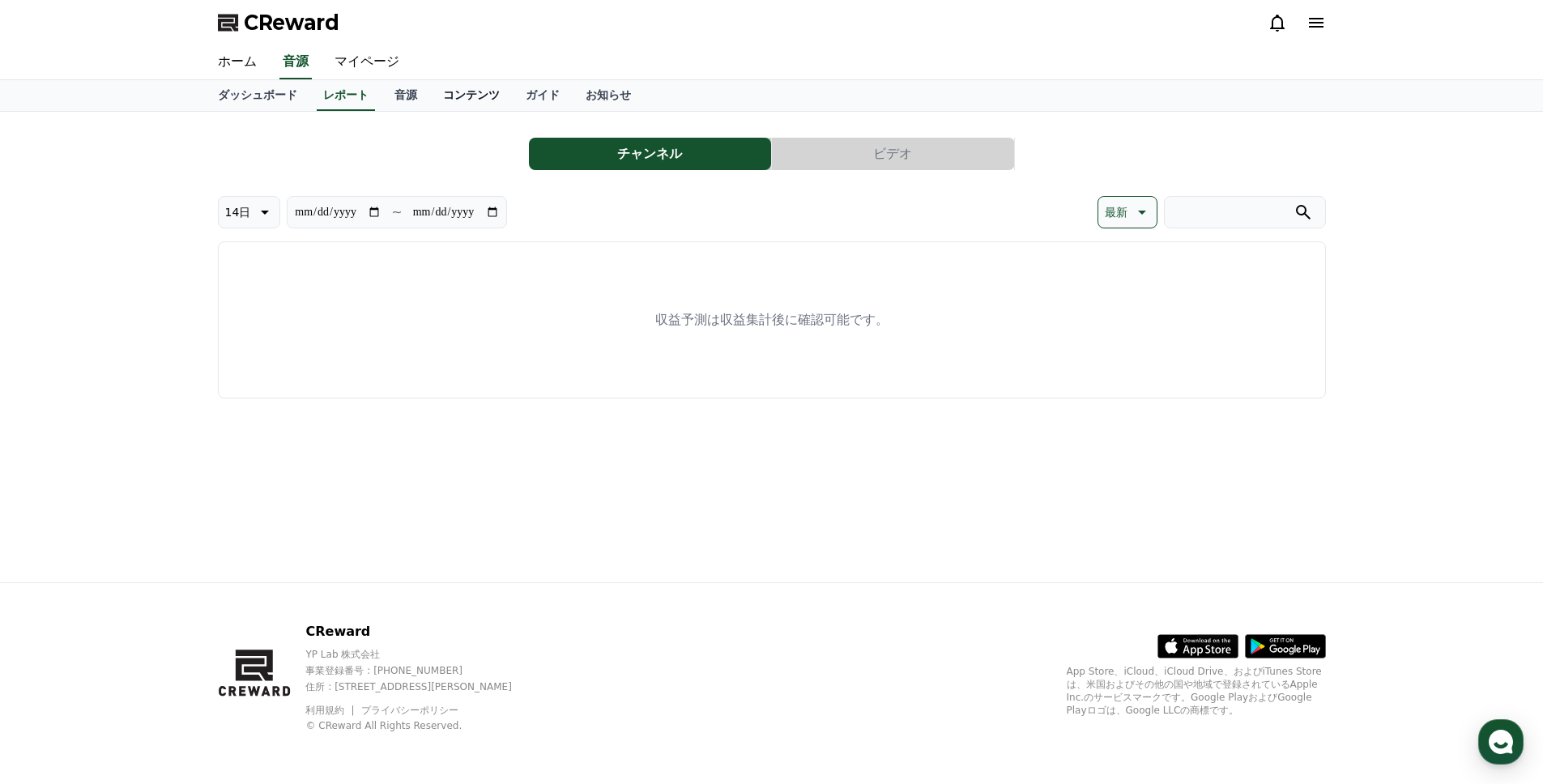
click at [466, 90] on link "コンテンツ" at bounding box center [472, 95] width 83 height 30
click at [525, 90] on link "ガイド" at bounding box center [543, 95] width 60 height 30
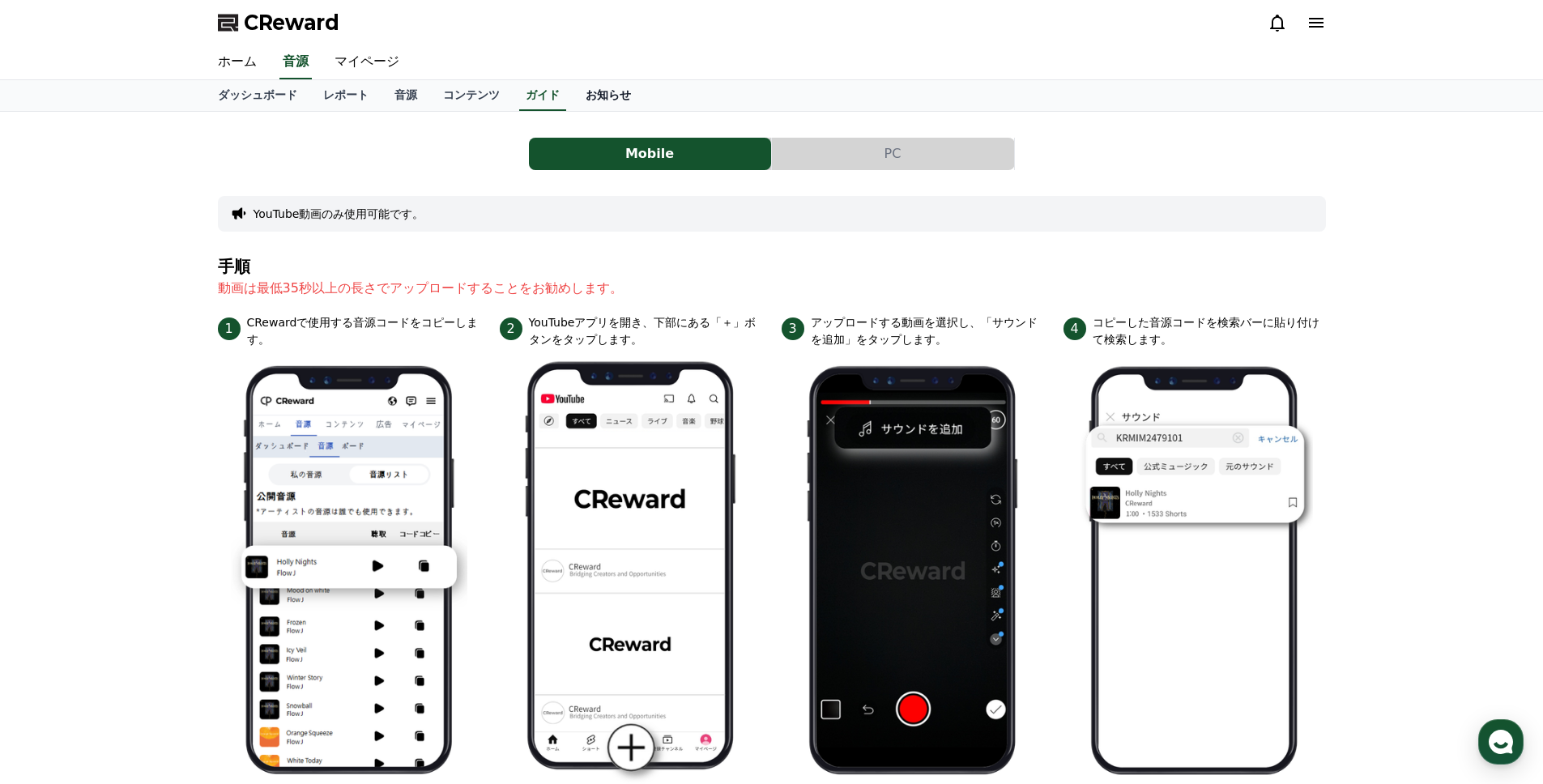
click at [591, 89] on link "お知らせ" at bounding box center [608, 95] width 71 height 30
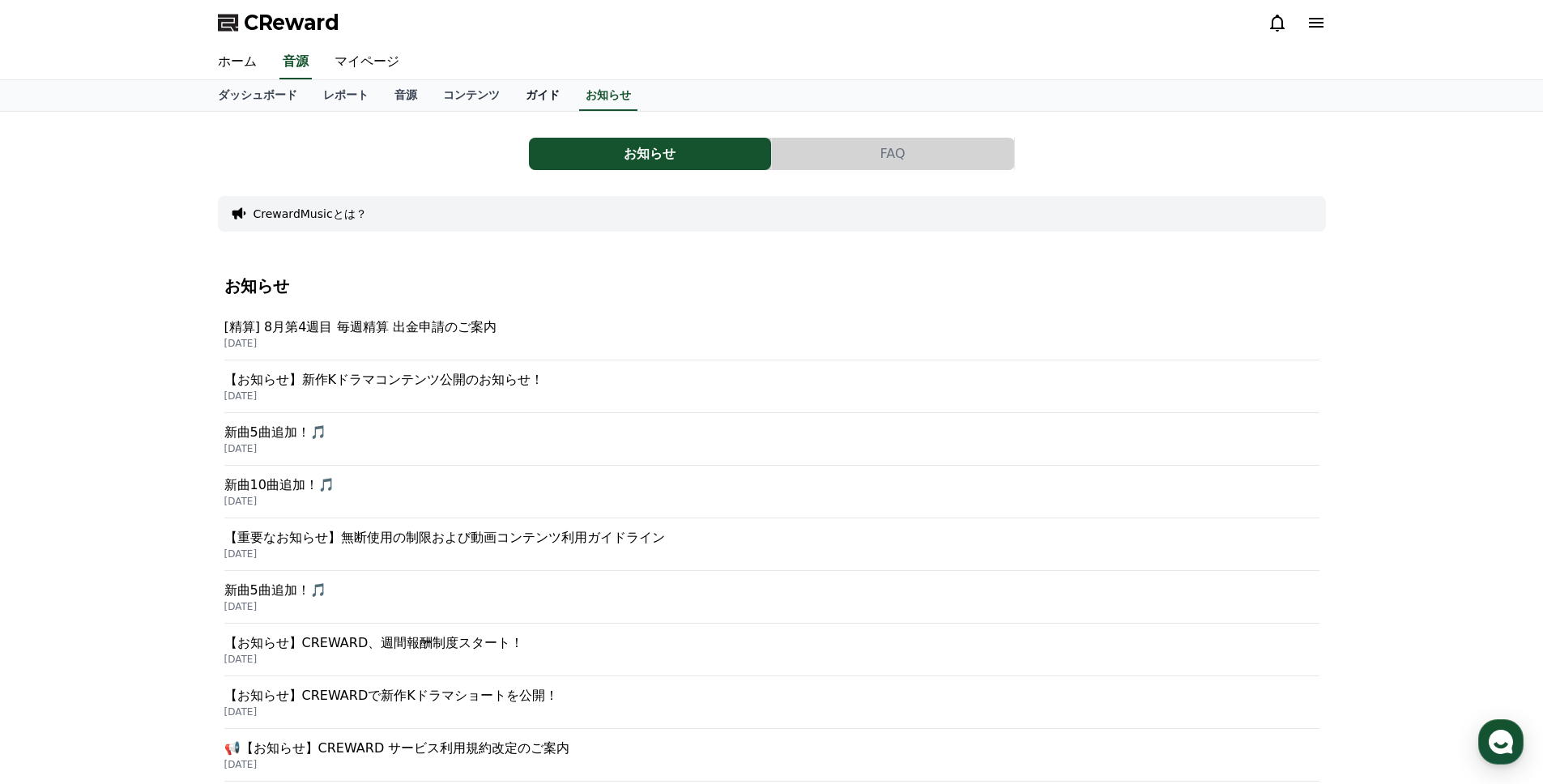
click at [531, 88] on link "ガイド" at bounding box center [543, 95] width 60 height 30
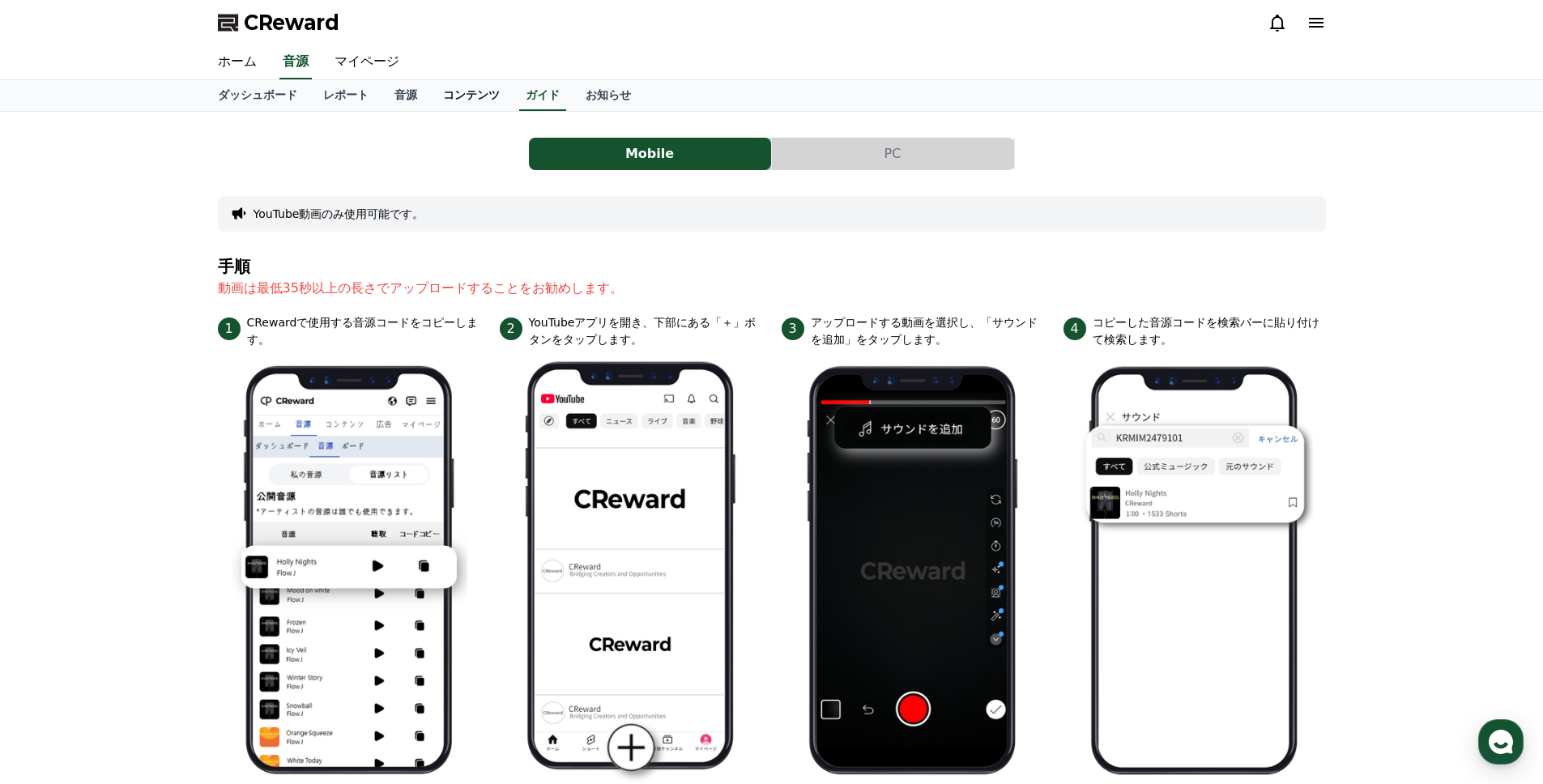
click at [467, 91] on link "コンテンツ" at bounding box center [472, 95] width 83 height 30
click at [405, 94] on link "音源" at bounding box center [406, 95] width 49 height 30
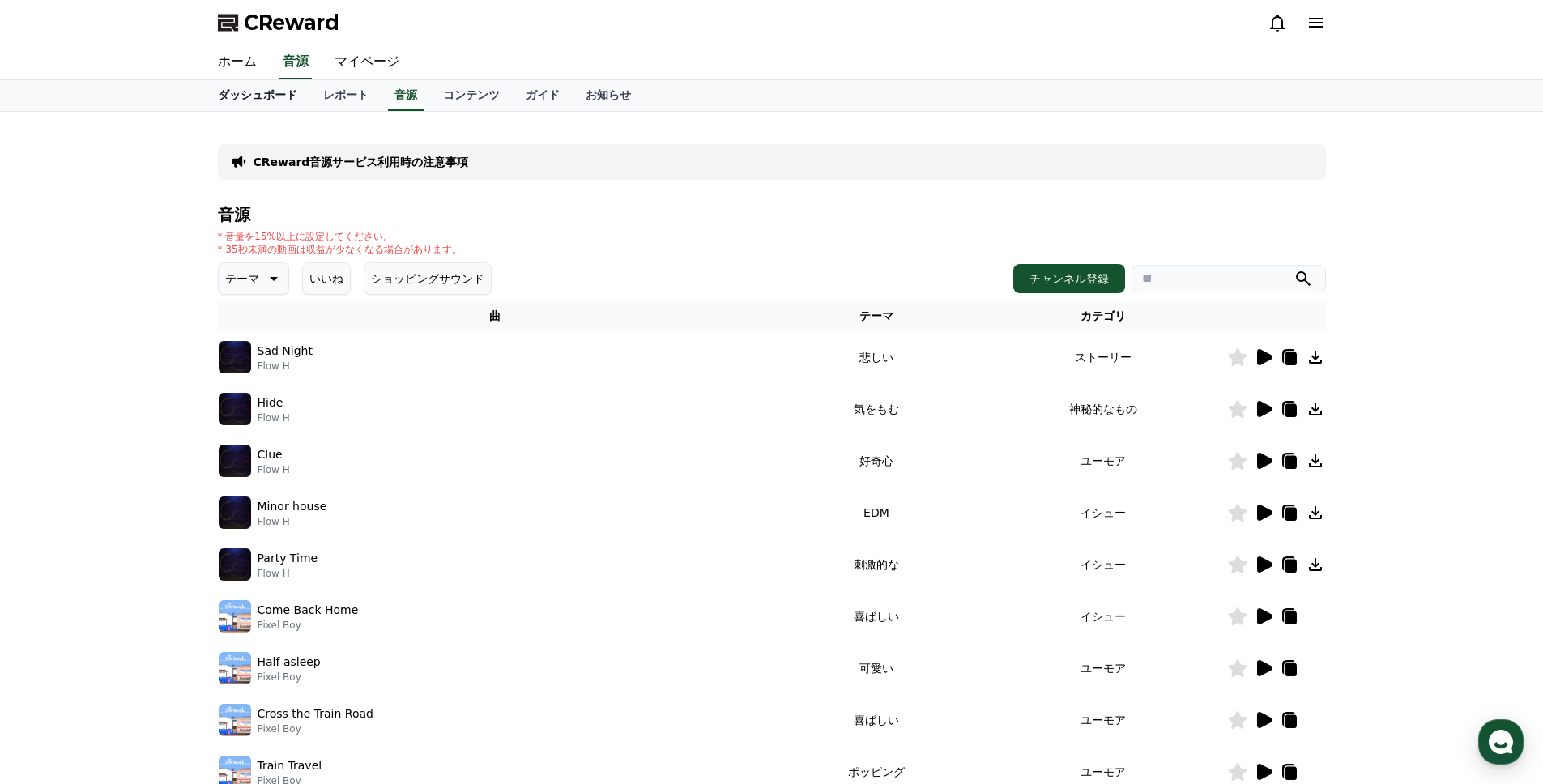
click at [273, 101] on link "ダッシュボード" at bounding box center [258, 95] width 106 height 30
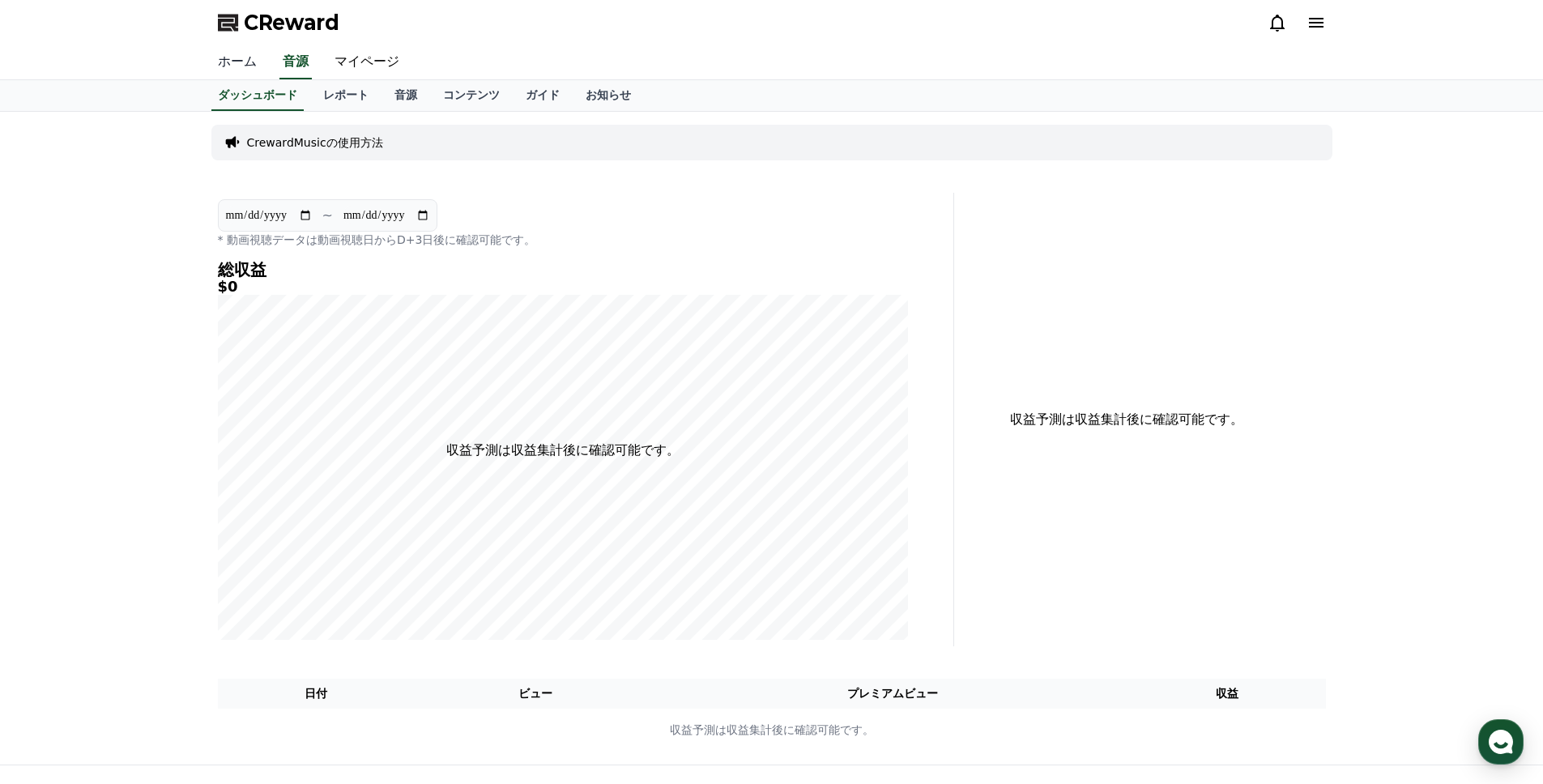
click at [261, 60] on link "ホーム" at bounding box center [237, 63] width 65 height 34
